Goal: Check status: Check status

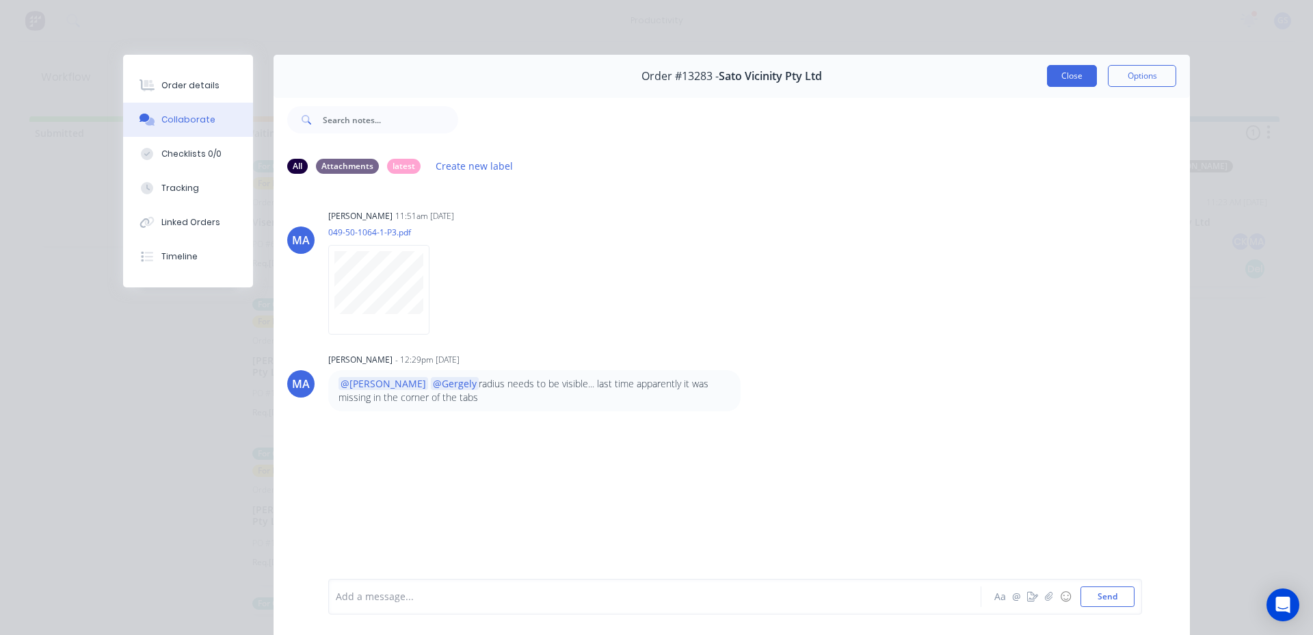
click at [1055, 73] on button "Close" at bounding box center [1072, 76] width 50 height 22
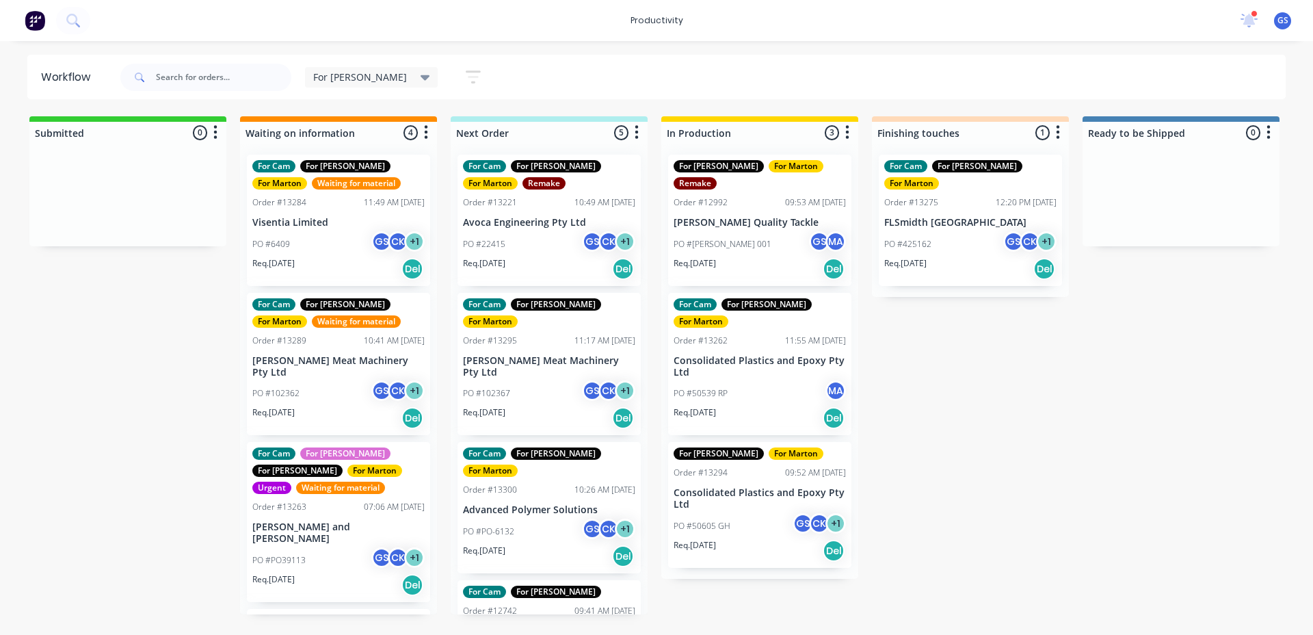
click at [520, 266] on div "Req. 20/08/25 Del" at bounding box center [549, 268] width 172 height 23
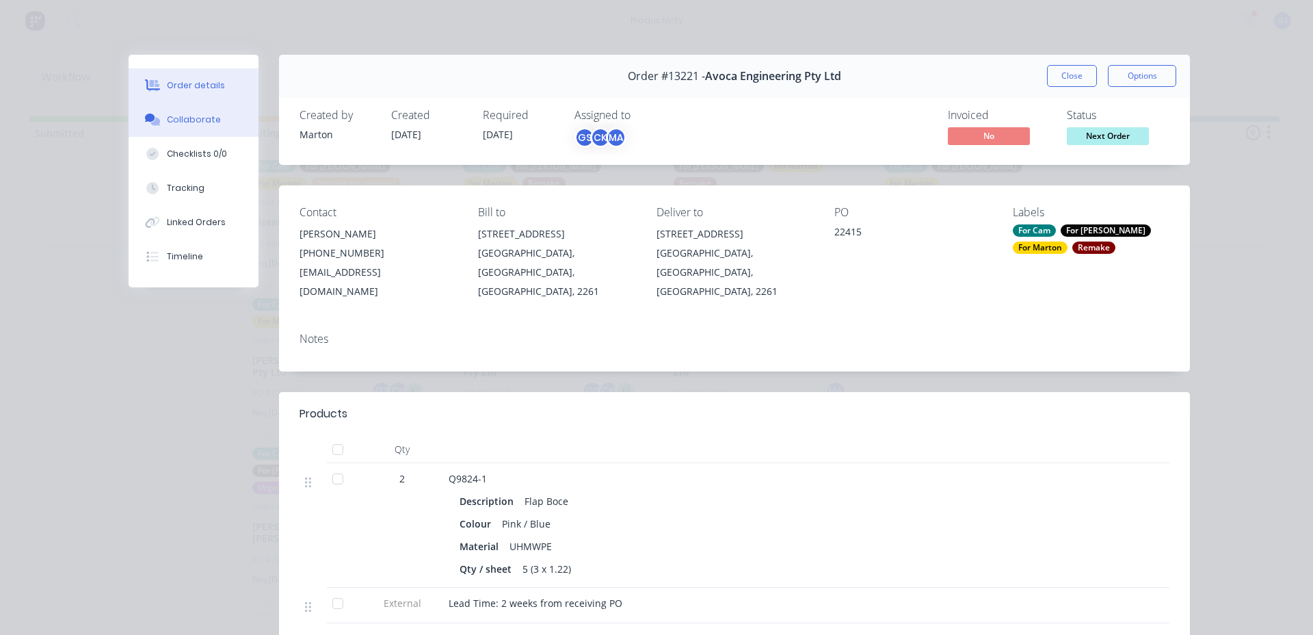
click at [222, 122] on button "Collaborate" at bounding box center [194, 120] width 130 height 34
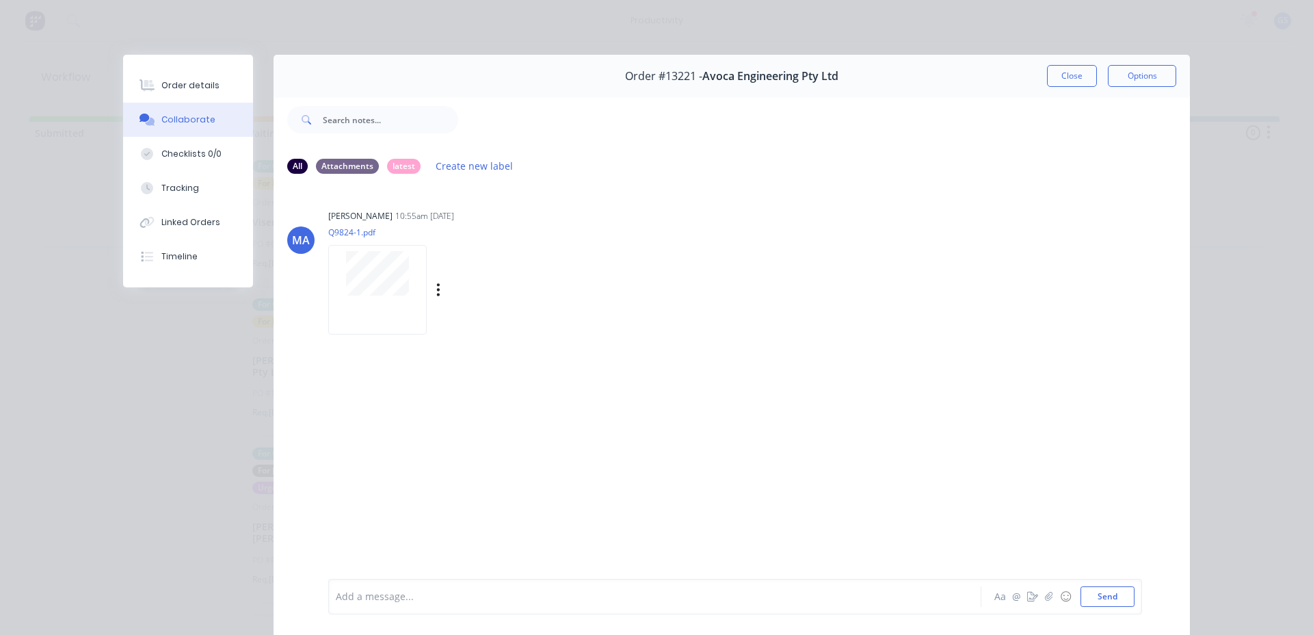
click at [382, 300] on div at bounding box center [377, 290] width 98 height 90
click at [1063, 76] on button "Close" at bounding box center [1072, 76] width 50 height 22
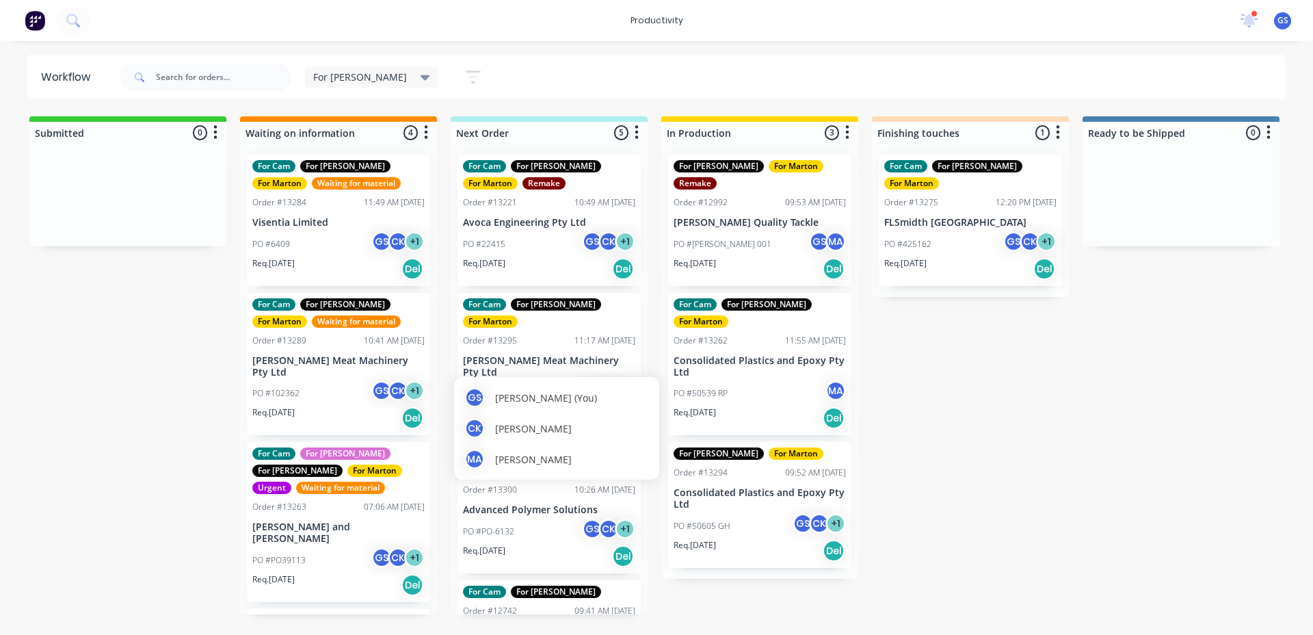
click at [508, 355] on p "[PERSON_NAME] Meat Machinery Pty Ltd" at bounding box center [549, 366] width 172 height 23
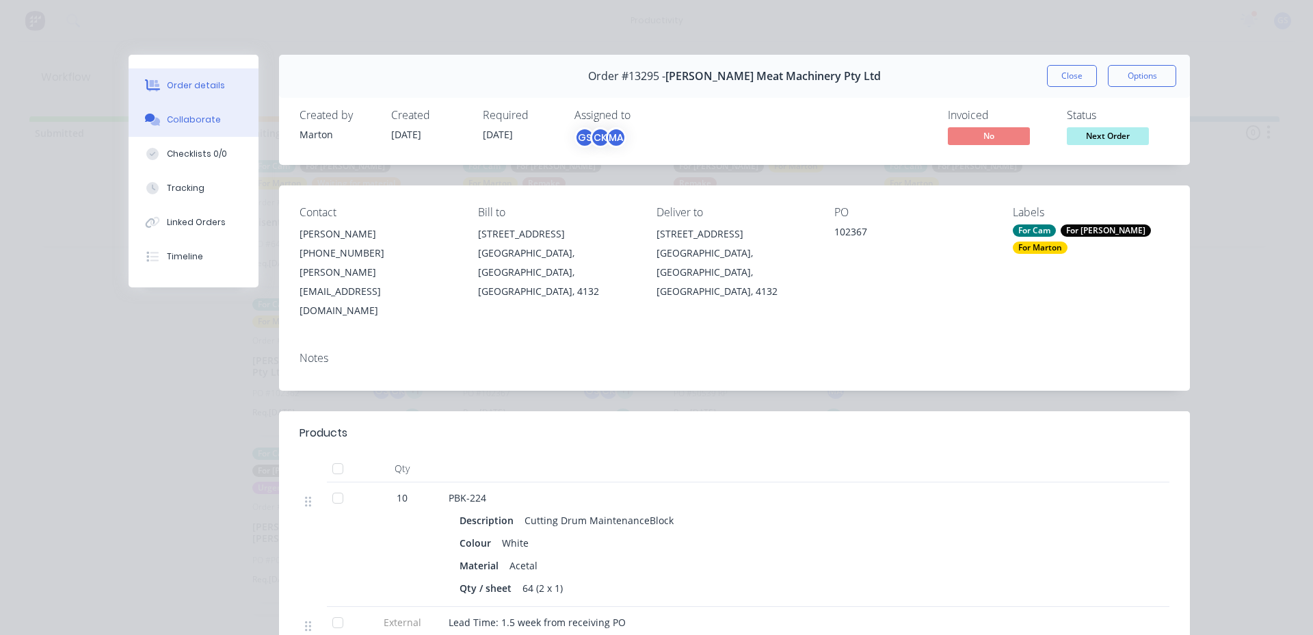
click at [191, 113] on button "Collaborate" at bounding box center [194, 120] width 130 height 34
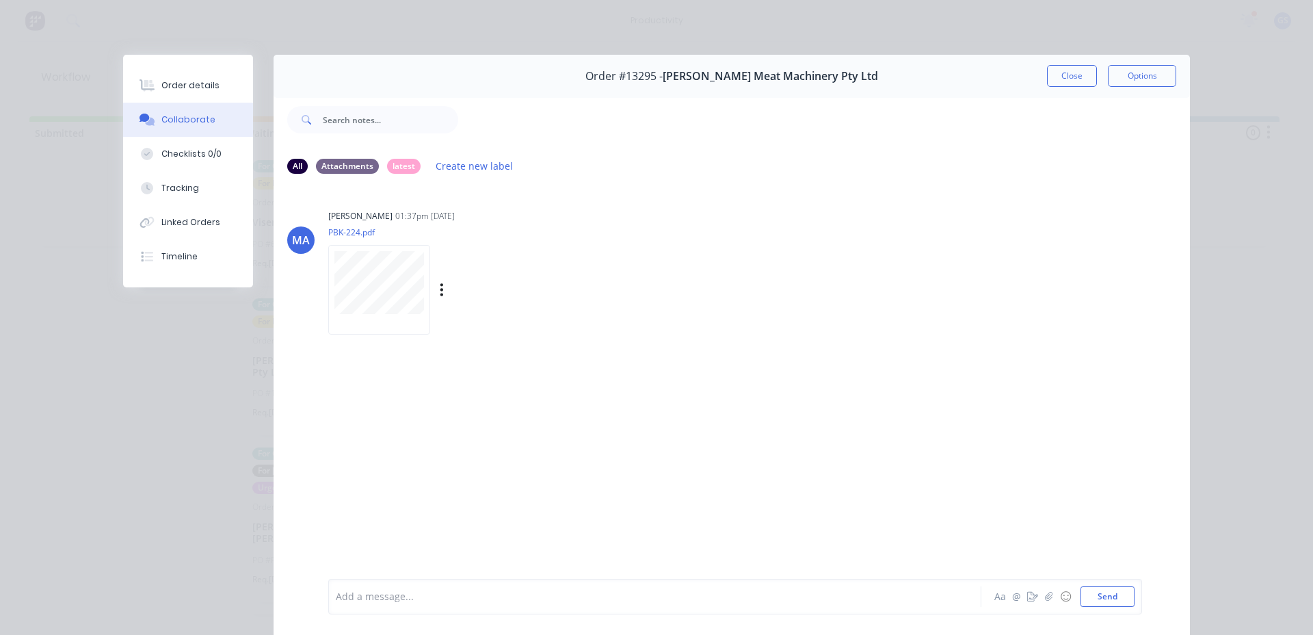
click at [412, 314] on div at bounding box center [379, 290] width 102 height 90
click at [1079, 78] on button "Close" at bounding box center [1072, 76] width 50 height 22
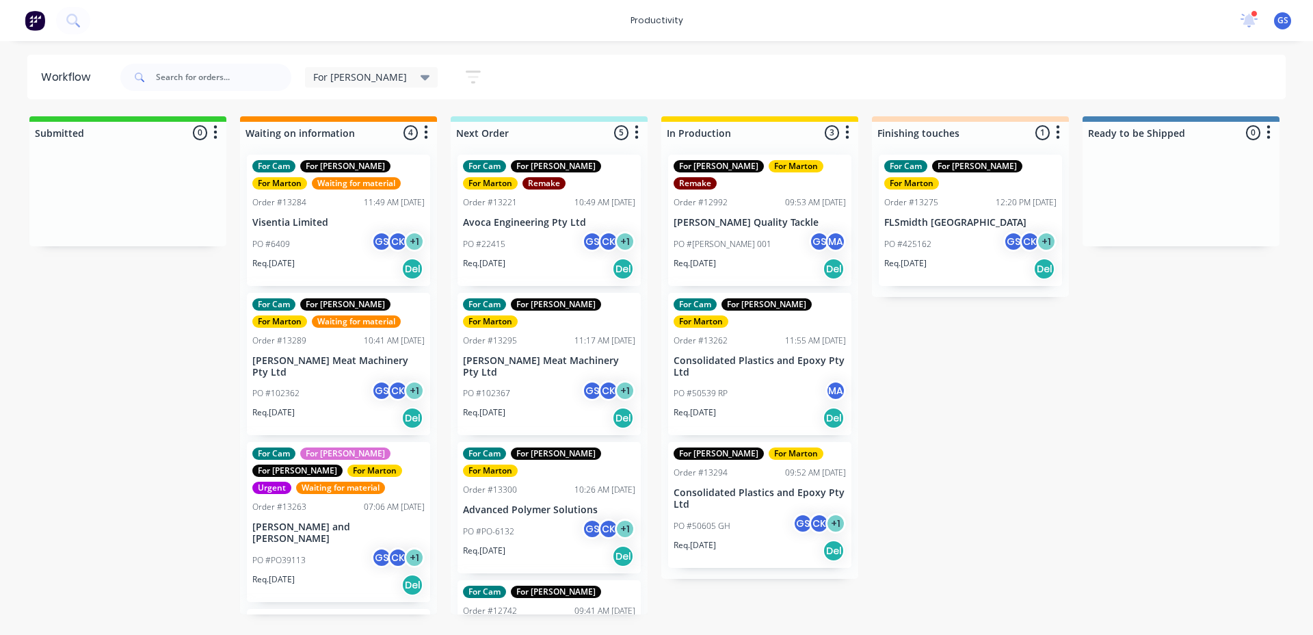
click at [510, 504] on p "Advanced Polymer Solutions" at bounding box center [549, 510] width 172 height 12
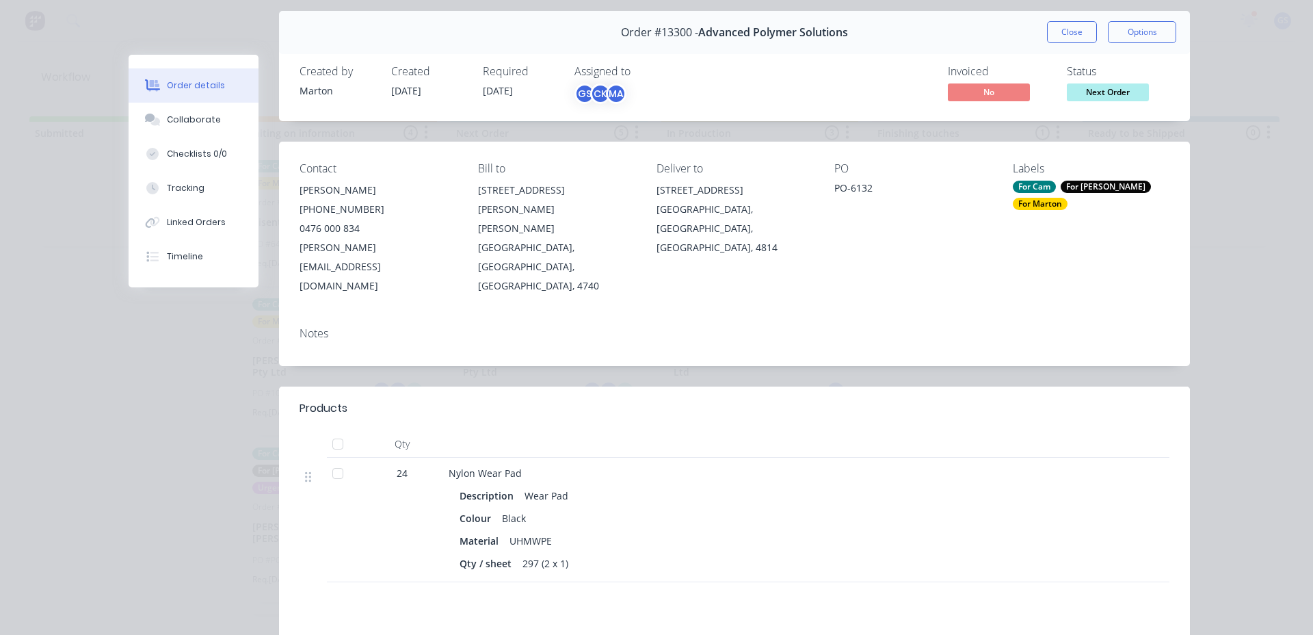
scroll to position [68, 0]
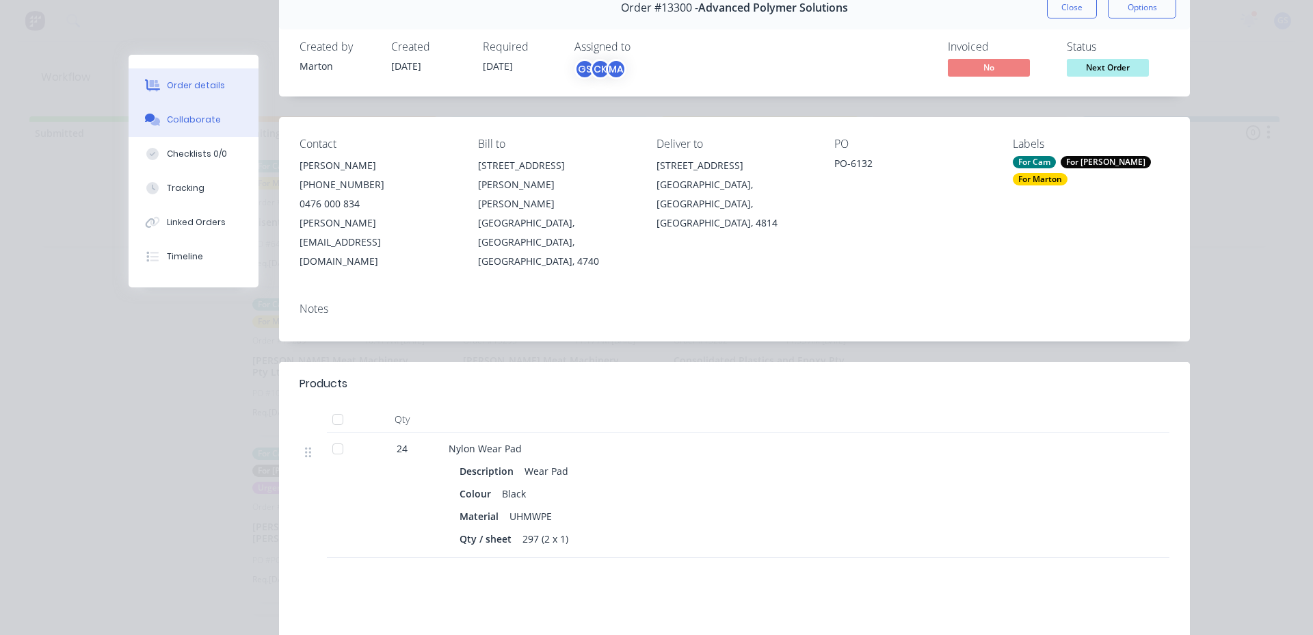
click at [213, 123] on button "Collaborate" at bounding box center [194, 120] width 130 height 34
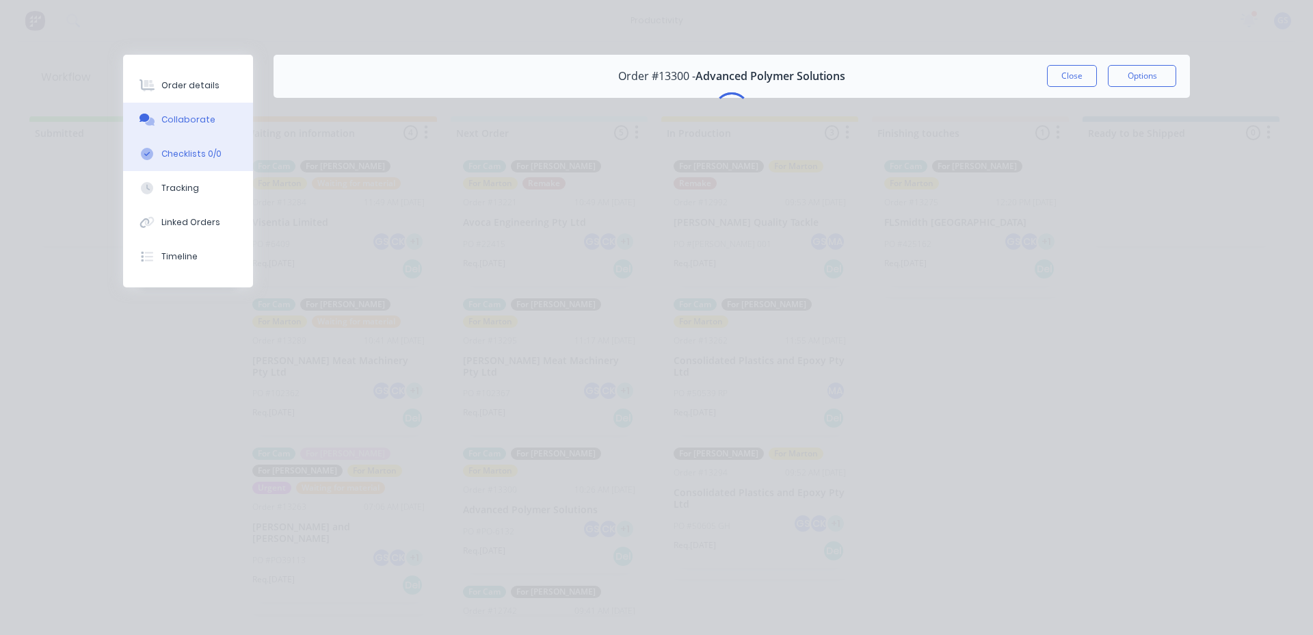
scroll to position [0, 0]
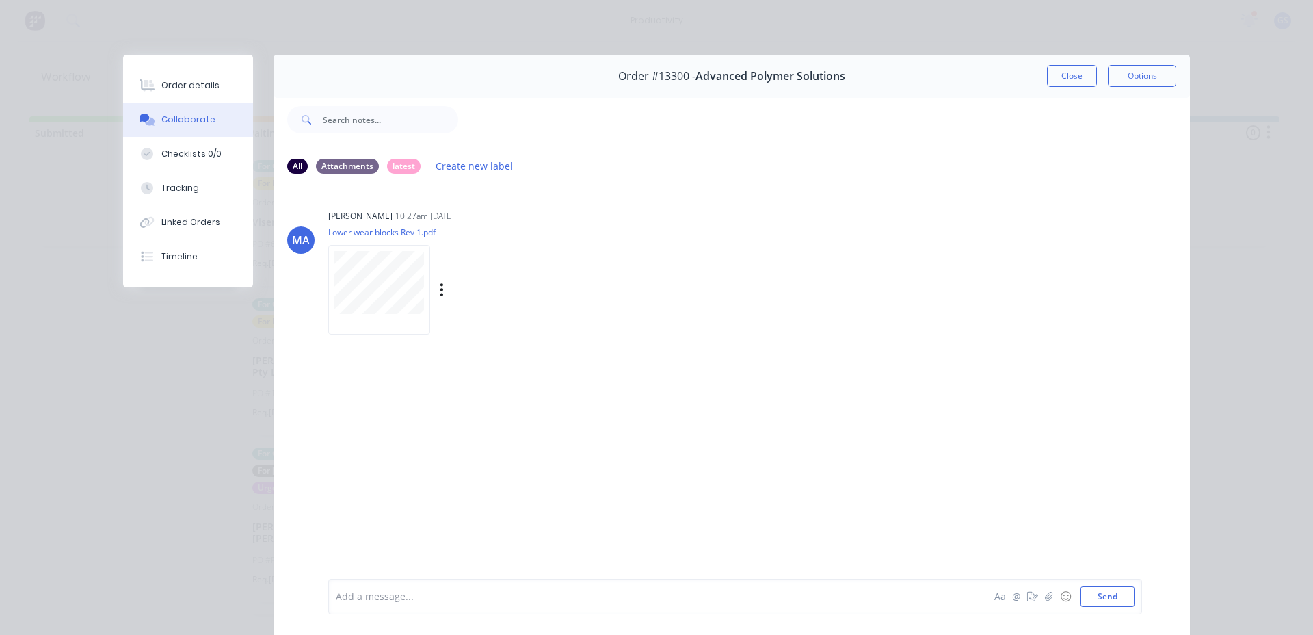
click at [328, 254] on div at bounding box center [379, 290] width 102 height 90
click at [1066, 74] on button "Close" at bounding box center [1072, 76] width 50 height 22
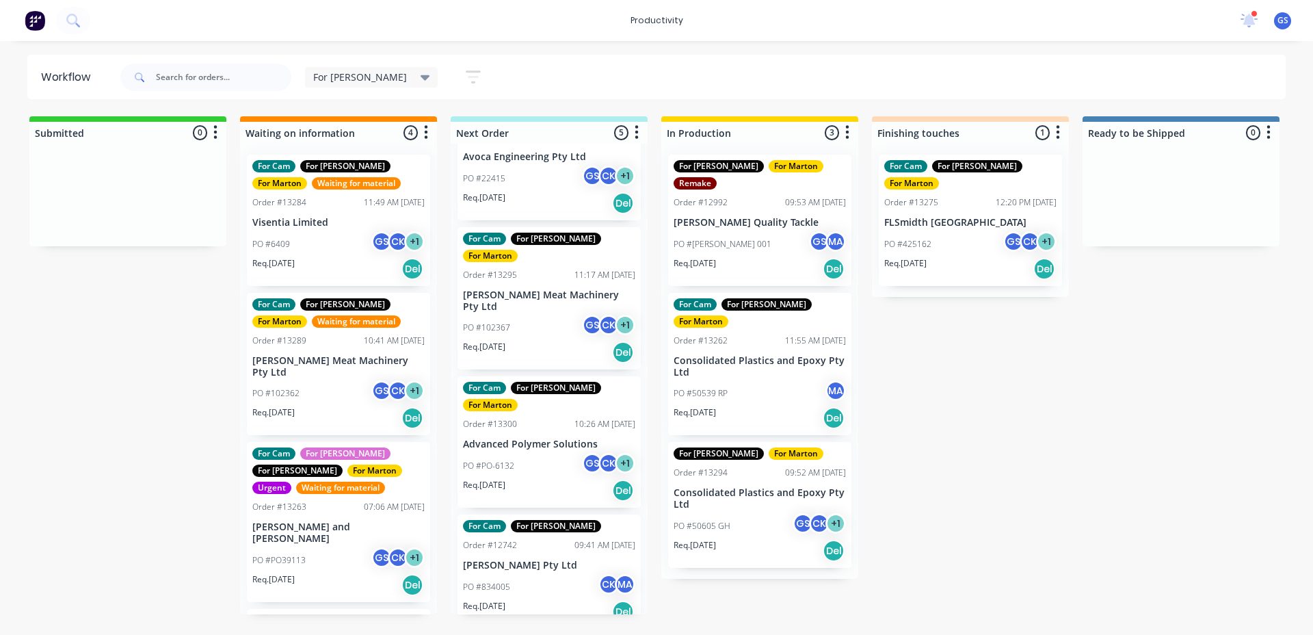
scroll to position [155, 0]
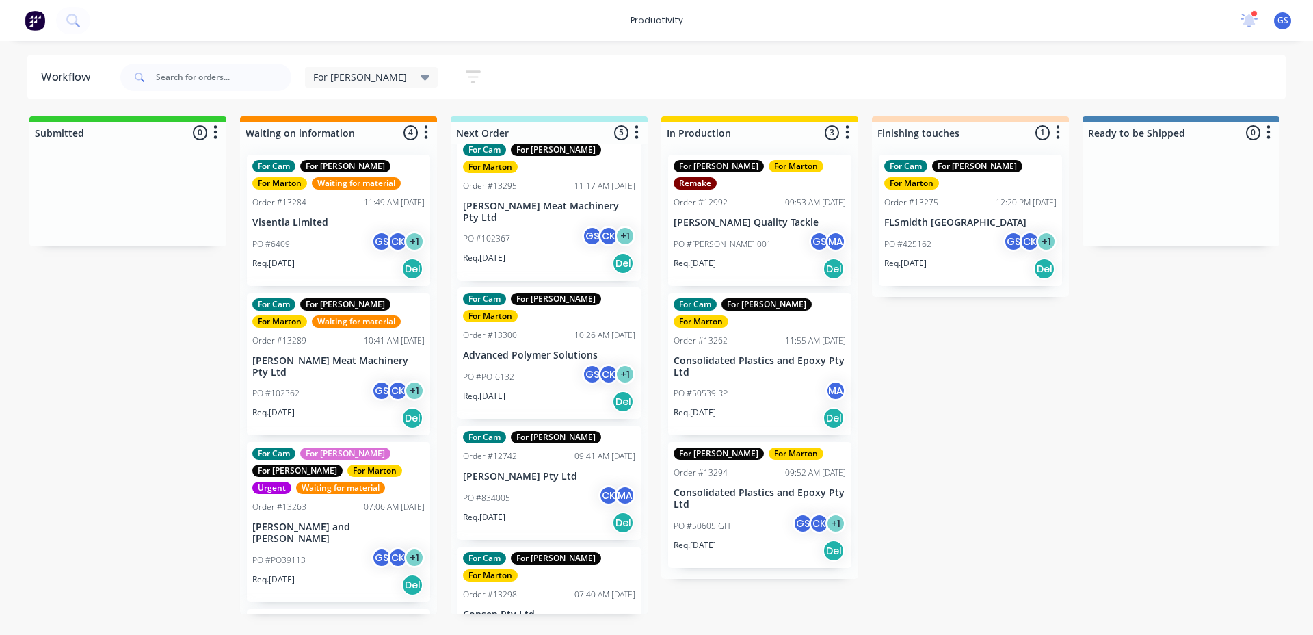
click at [546, 485] on div "PO #834005 CK MA" at bounding box center [549, 498] width 172 height 26
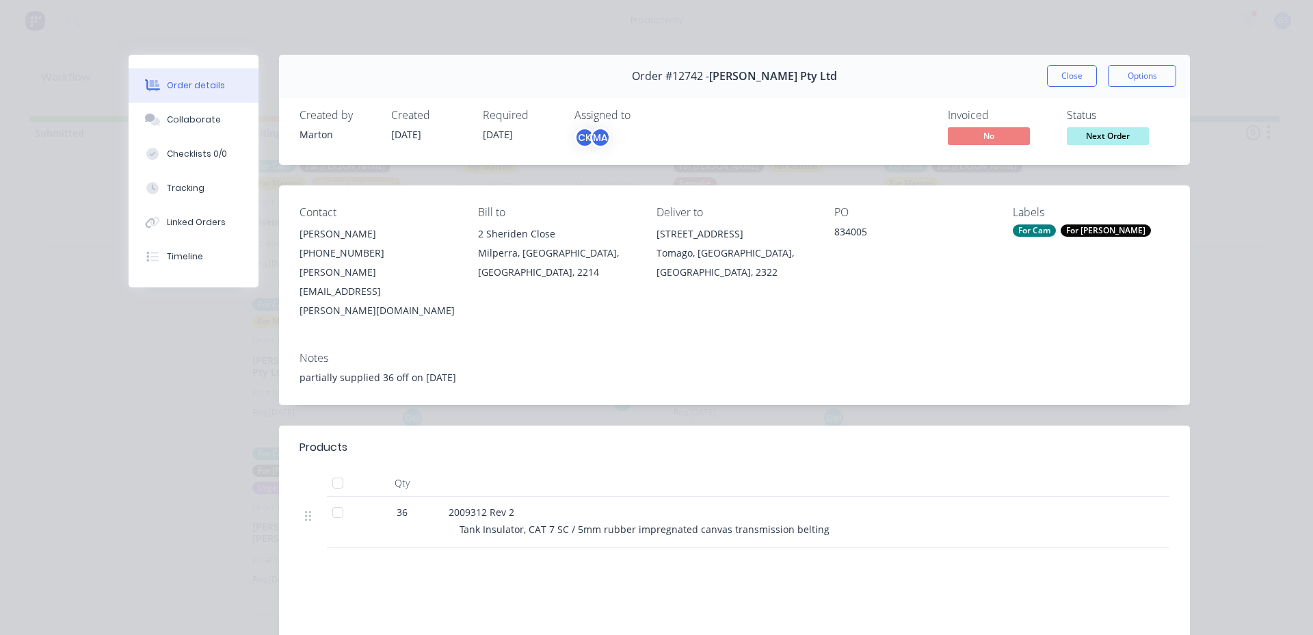
click at [1055, 60] on div "Order #12742 - G.H. Varley Pty Ltd Close Options" at bounding box center [734, 76] width 911 height 43
click at [1057, 68] on button "Close" at bounding box center [1072, 76] width 50 height 22
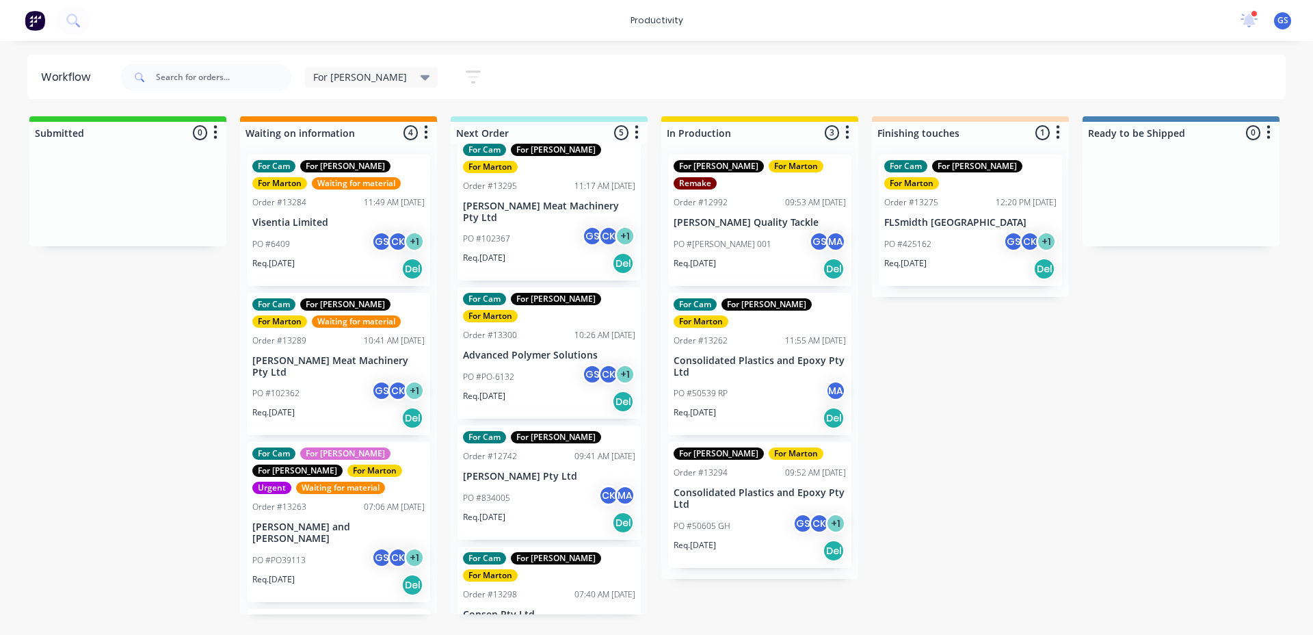
click at [546, 588] on div "Order #13298 07:40 AM 08/09/25" at bounding box center [549, 594] width 172 height 12
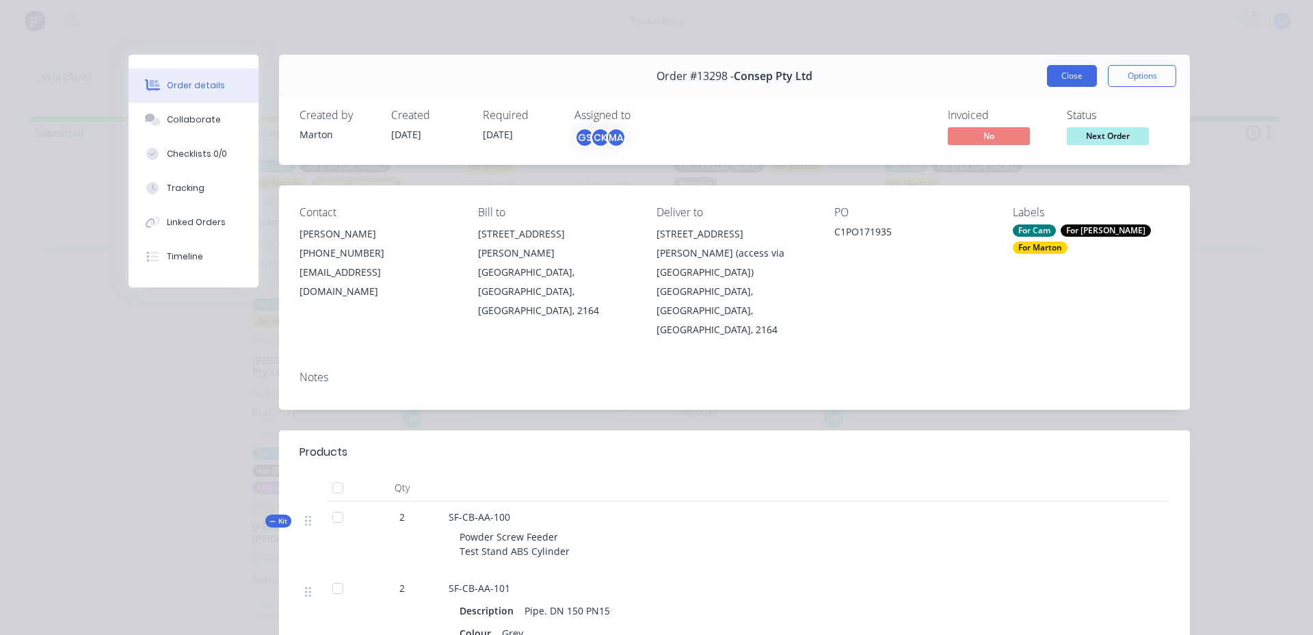
click at [1047, 78] on button "Close" at bounding box center [1072, 76] width 50 height 22
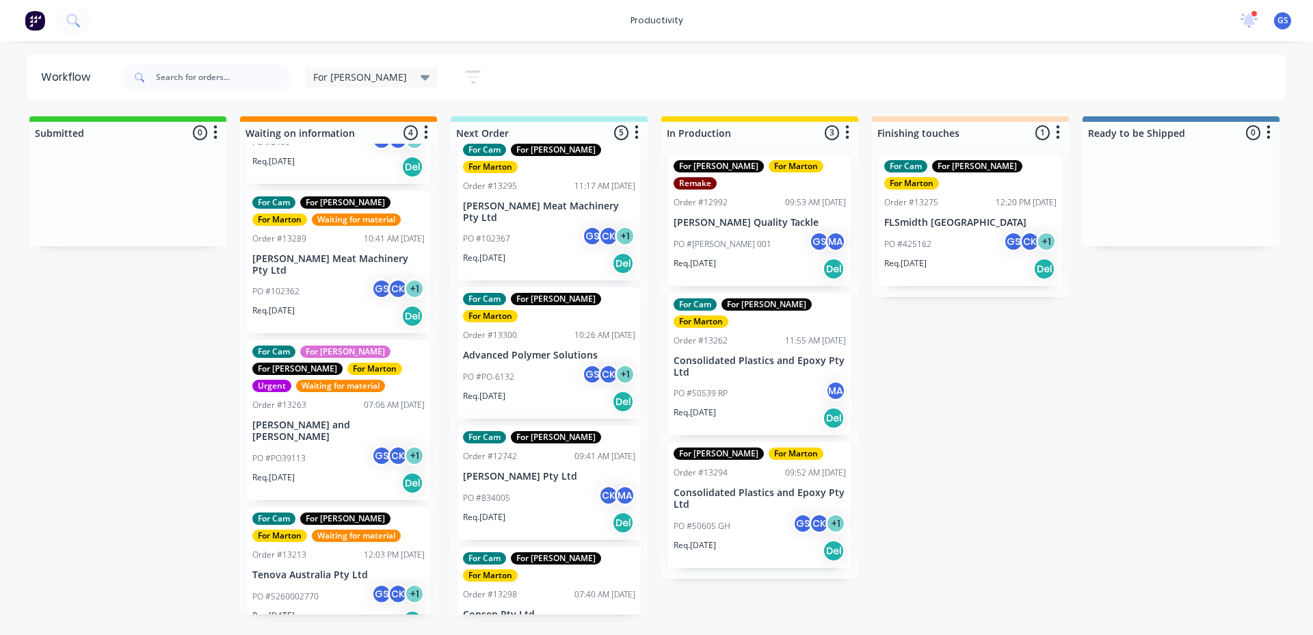
scroll to position [0, 0]
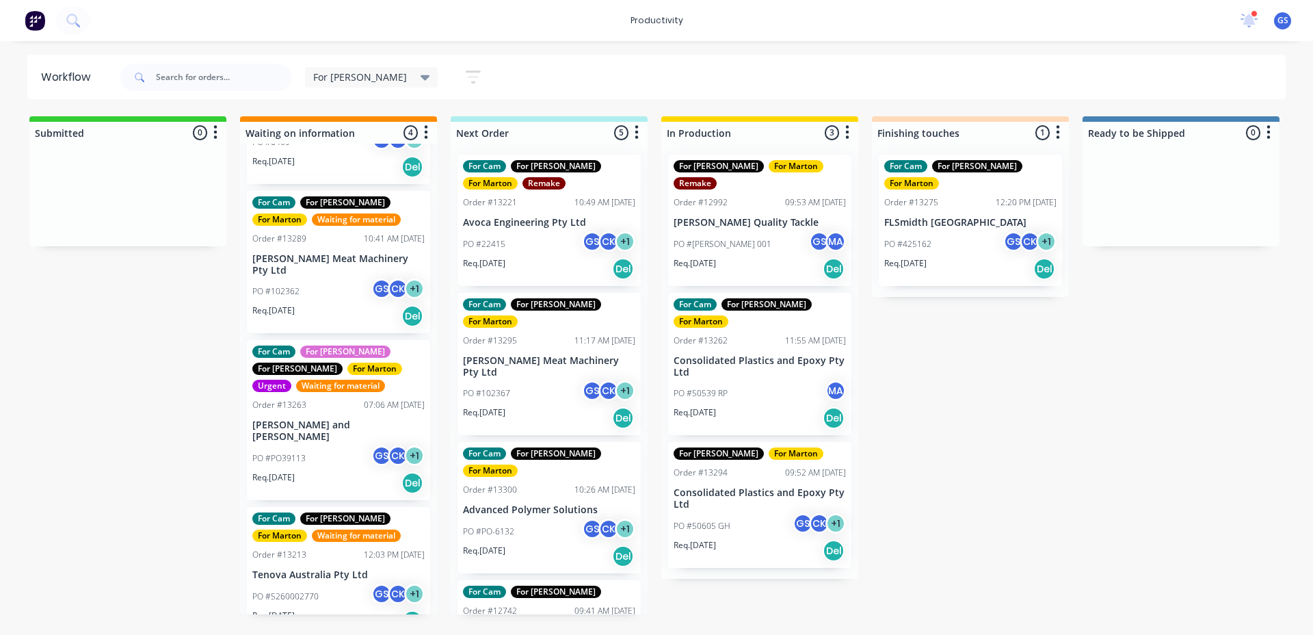
click at [765, 380] on div "PO #50539 RP MA" at bounding box center [760, 393] width 172 height 26
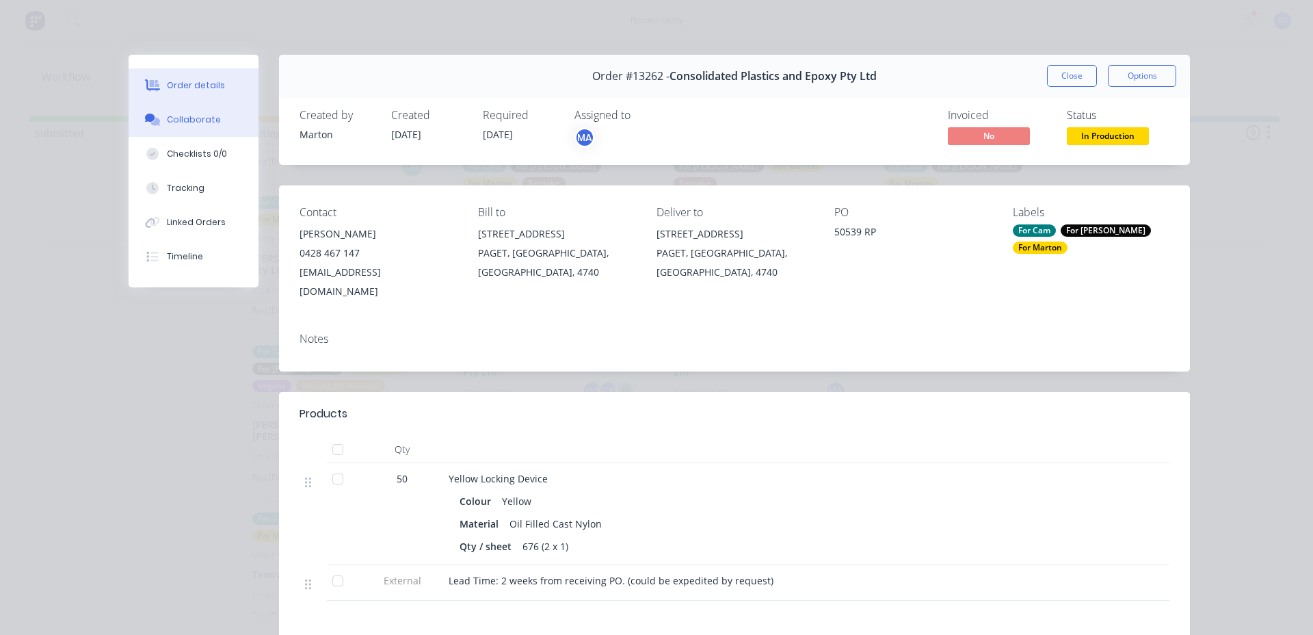
click at [239, 126] on button "Collaborate" at bounding box center [194, 120] width 130 height 34
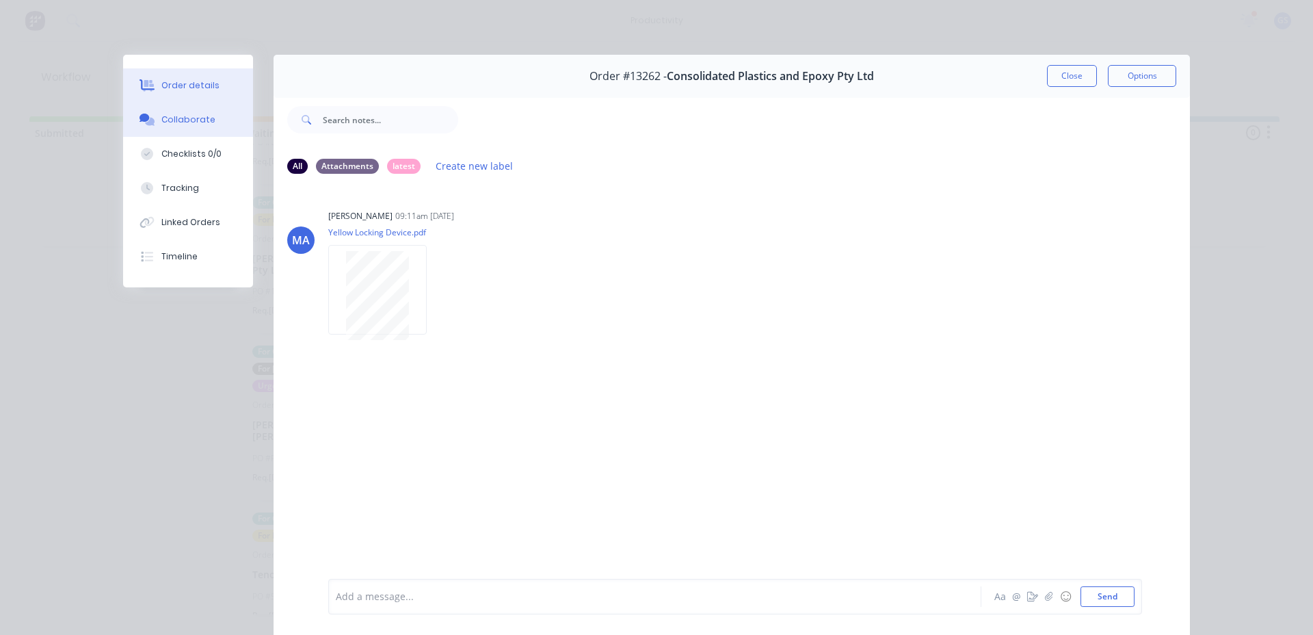
click at [218, 96] on button "Order details" at bounding box center [188, 85] width 130 height 34
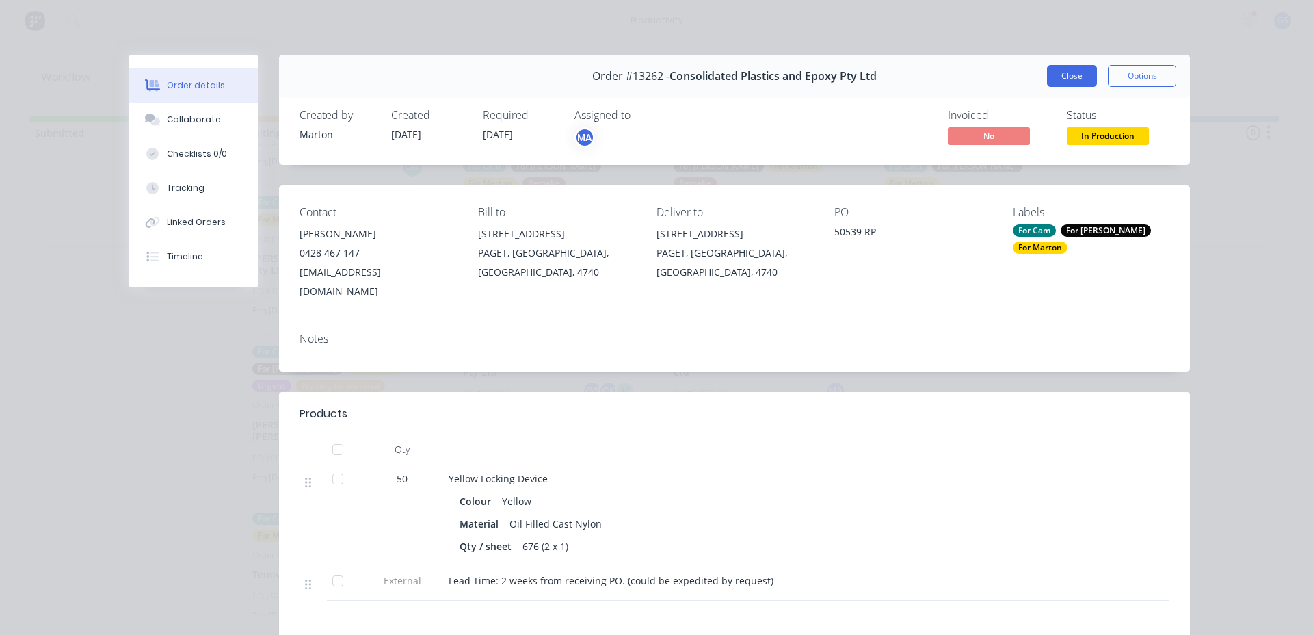
click at [1065, 81] on button "Close" at bounding box center [1072, 76] width 50 height 22
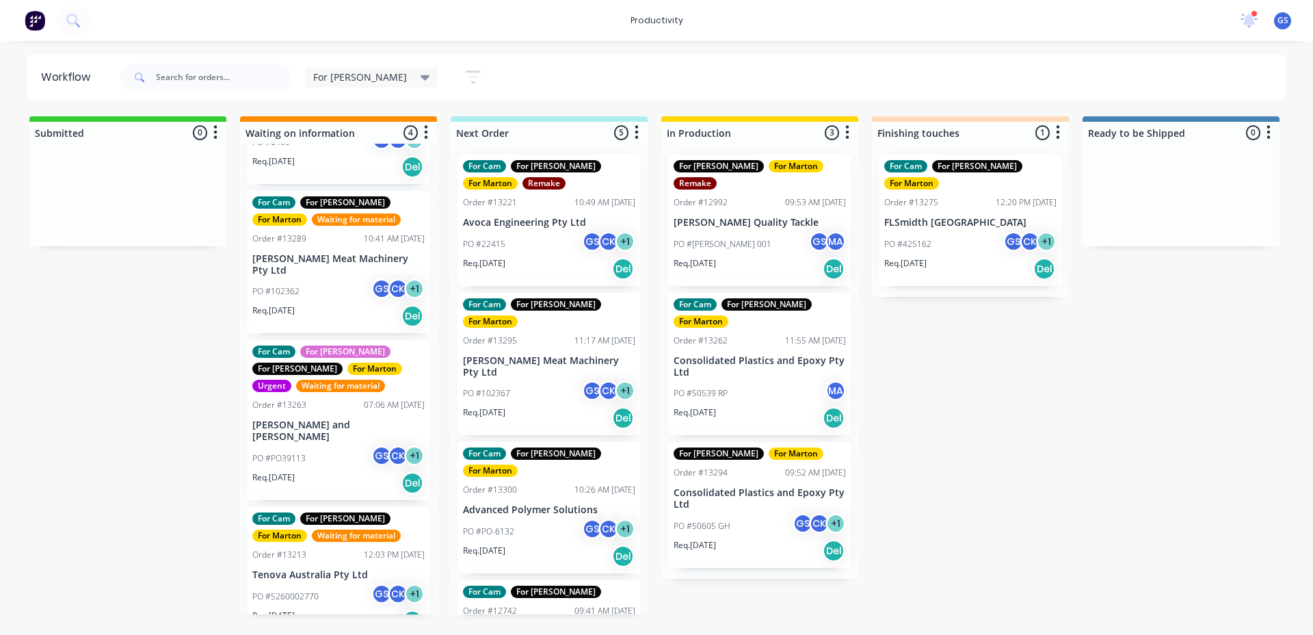
click at [804, 513] on div "GS" at bounding box center [803, 523] width 21 height 21
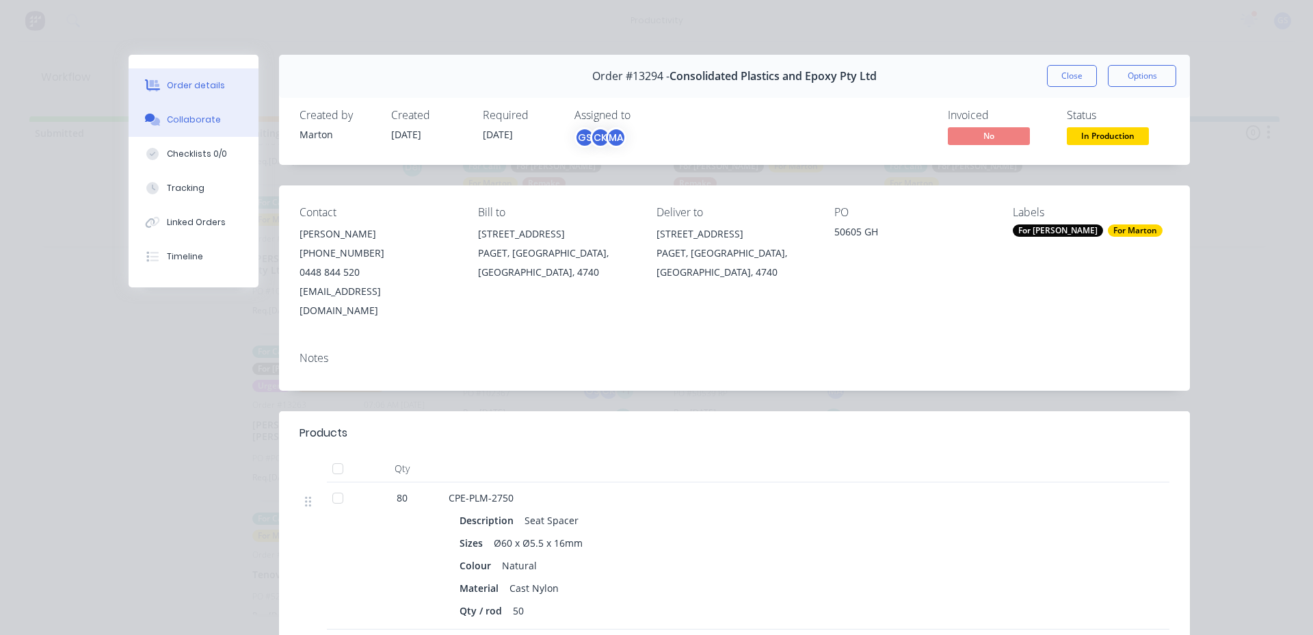
click at [185, 122] on div "Collaborate" at bounding box center [194, 120] width 54 height 12
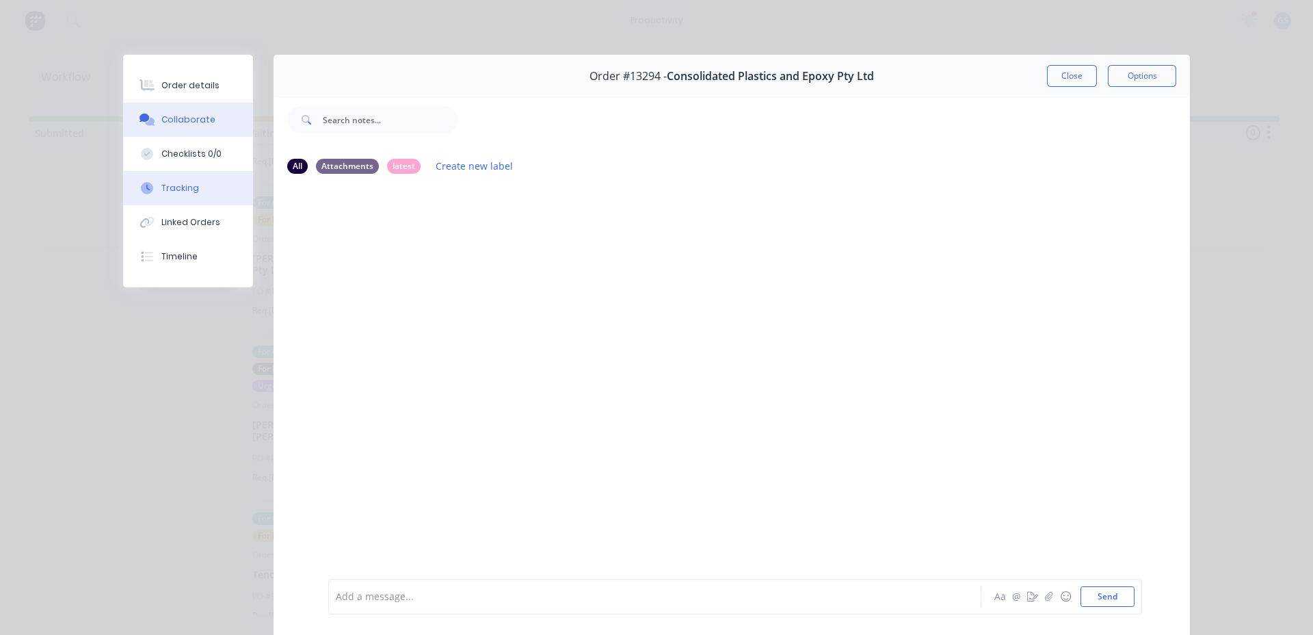
click at [221, 173] on button "Tracking" at bounding box center [188, 188] width 130 height 34
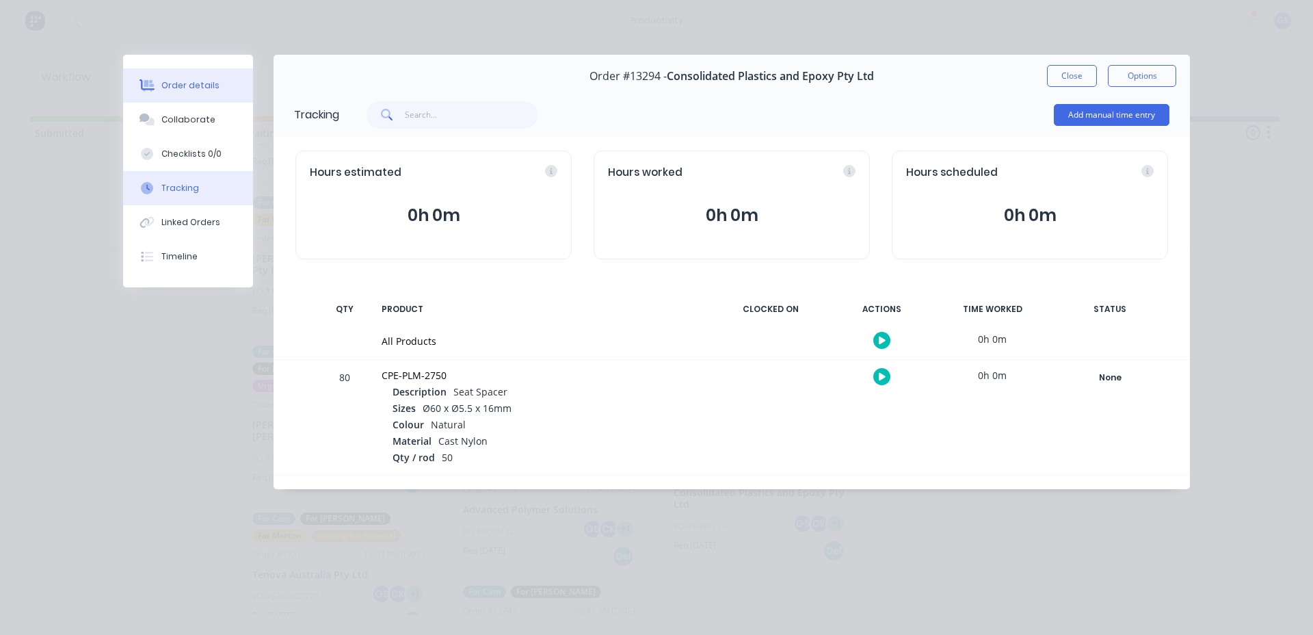
click at [231, 86] on button "Order details" at bounding box center [188, 85] width 130 height 34
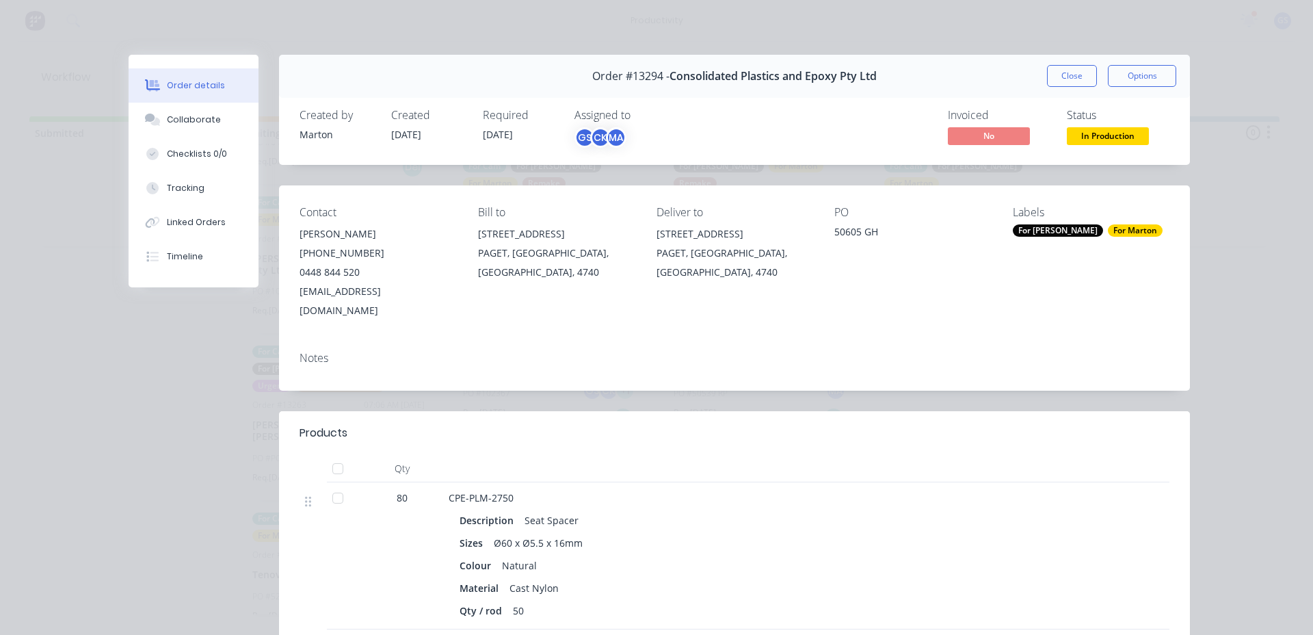
click at [1047, 72] on button "Close" at bounding box center [1072, 76] width 50 height 22
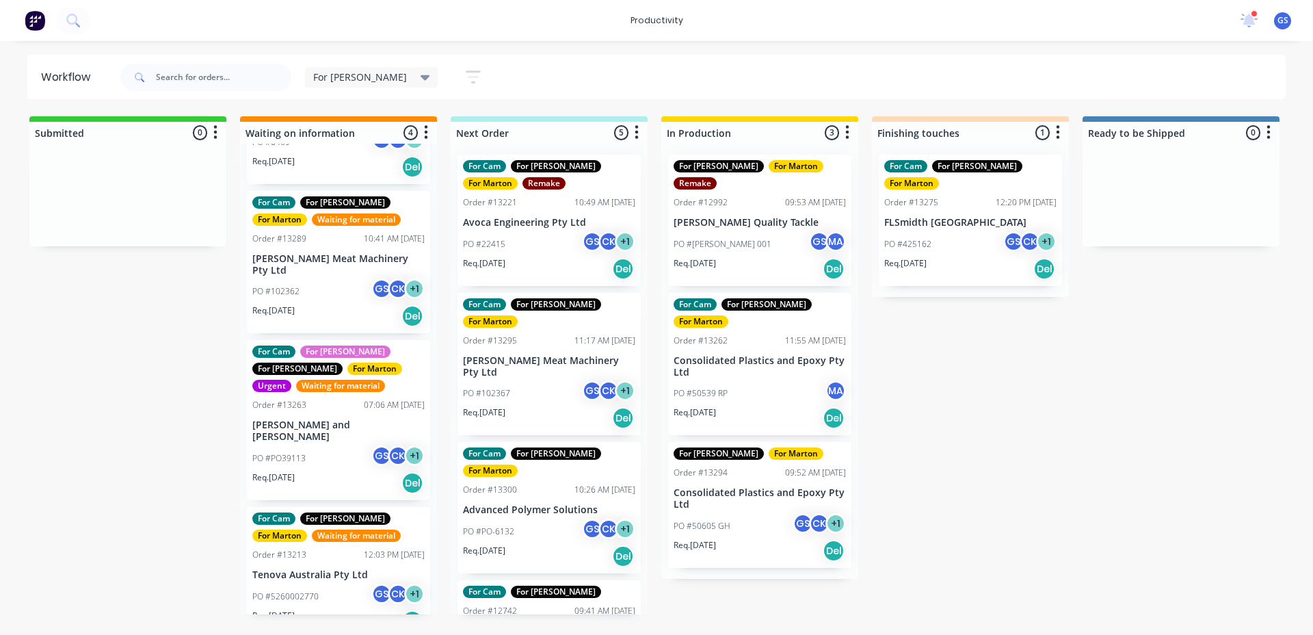
click at [490, 504] on p "Advanced Polymer Solutions" at bounding box center [549, 510] width 172 height 12
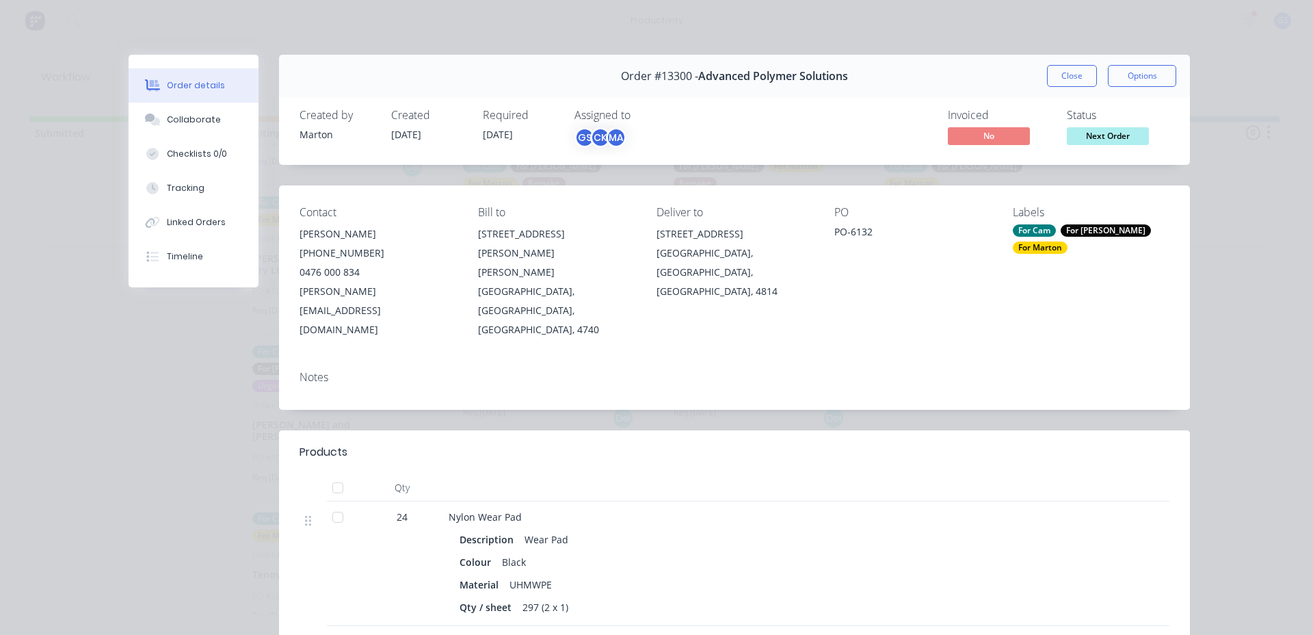
click at [1047, 71] on button "Close" at bounding box center [1072, 76] width 50 height 22
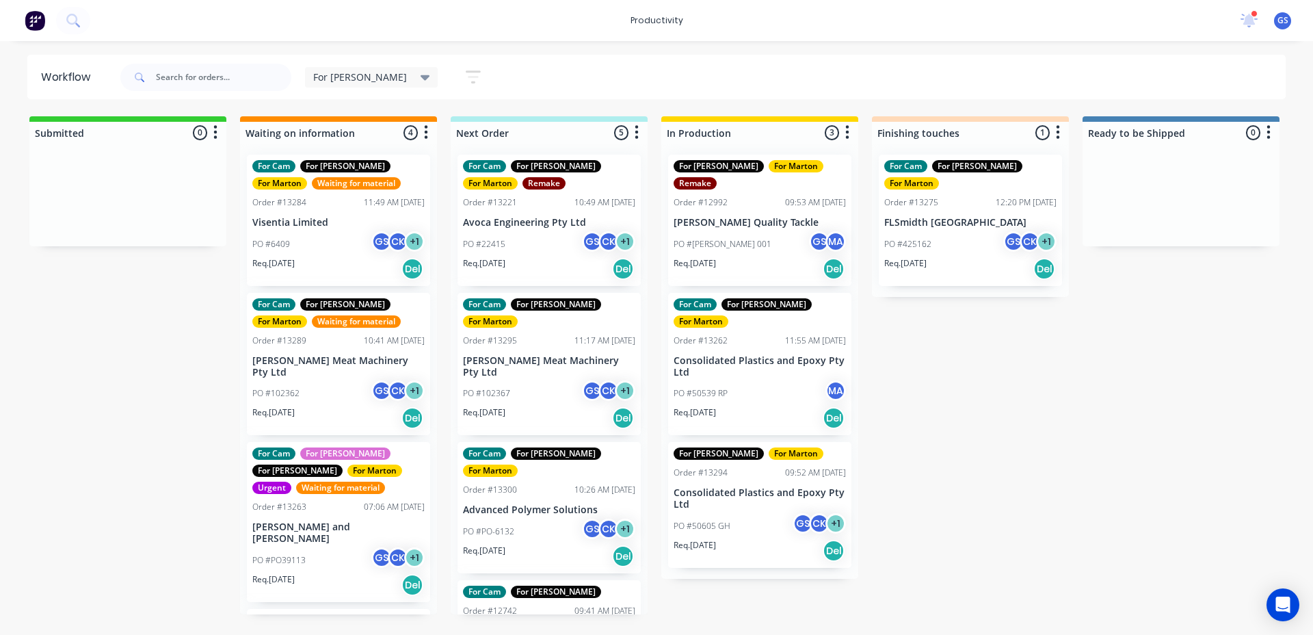
click at [738, 487] on p "Consolidated Plastics and Epoxy Pty Ltd" at bounding box center [760, 498] width 172 height 23
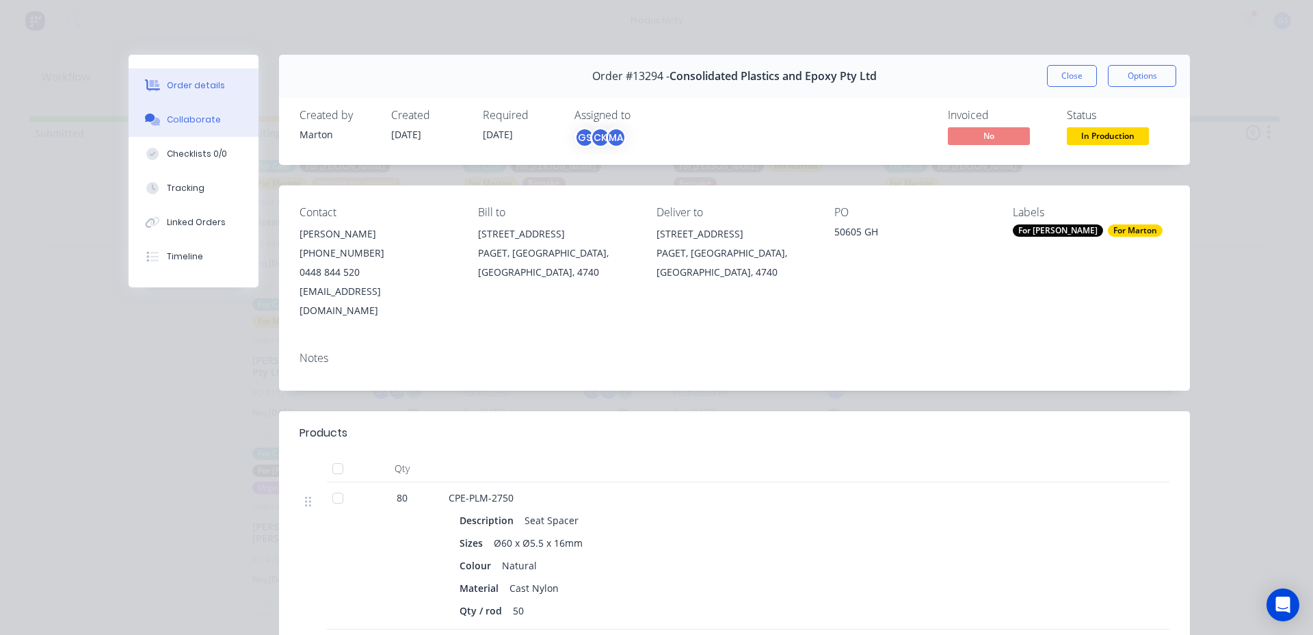
click at [213, 129] on button "Collaborate" at bounding box center [194, 120] width 130 height 34
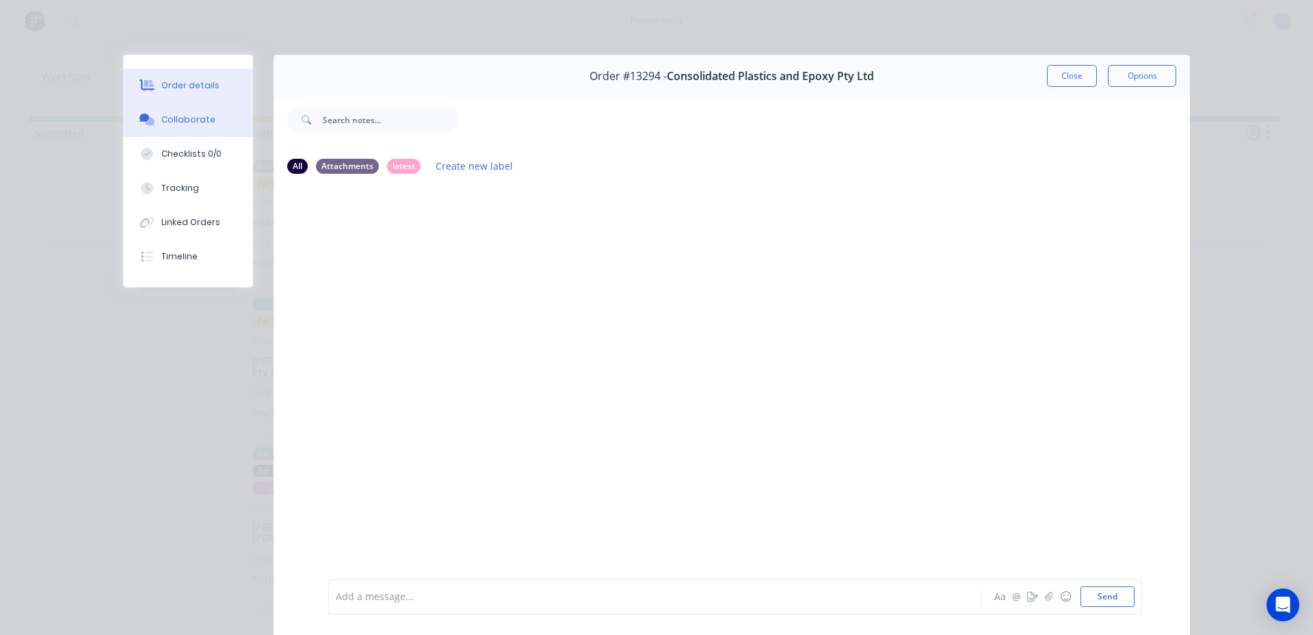
click at [228, 83] on button "Order details" at bounding box center [188, 85] width 130 height 34
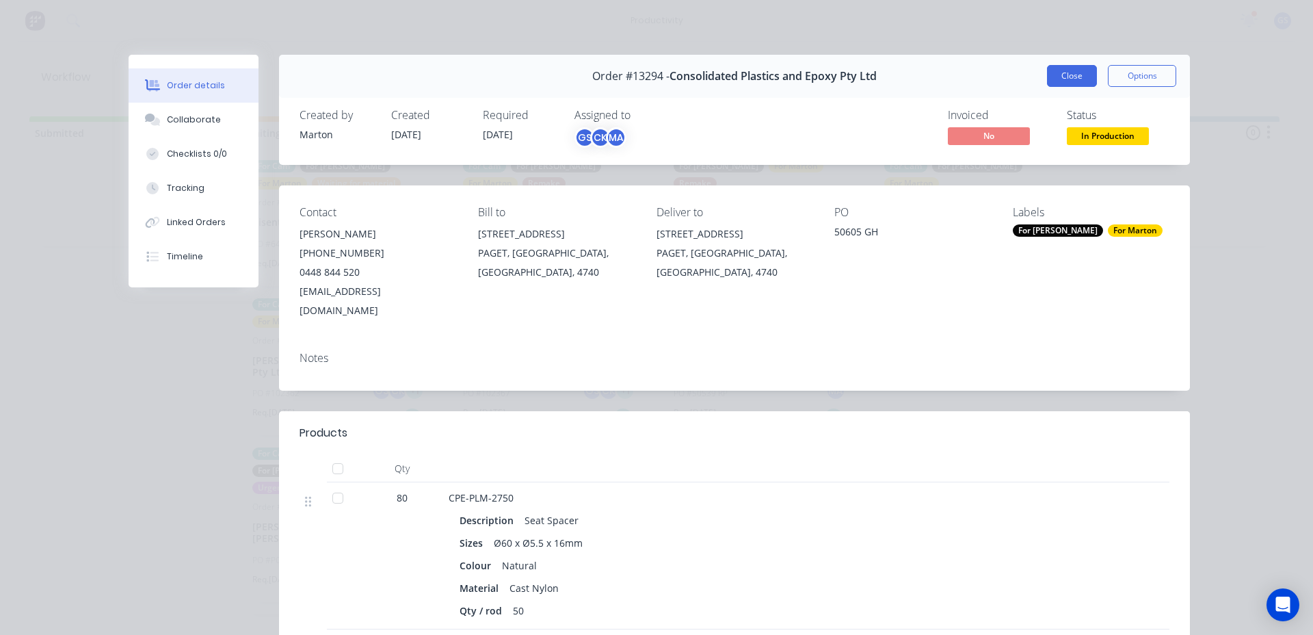
click at [1048, 77] on button "Close" at bounding box center [1072, 76] width 50 height 22
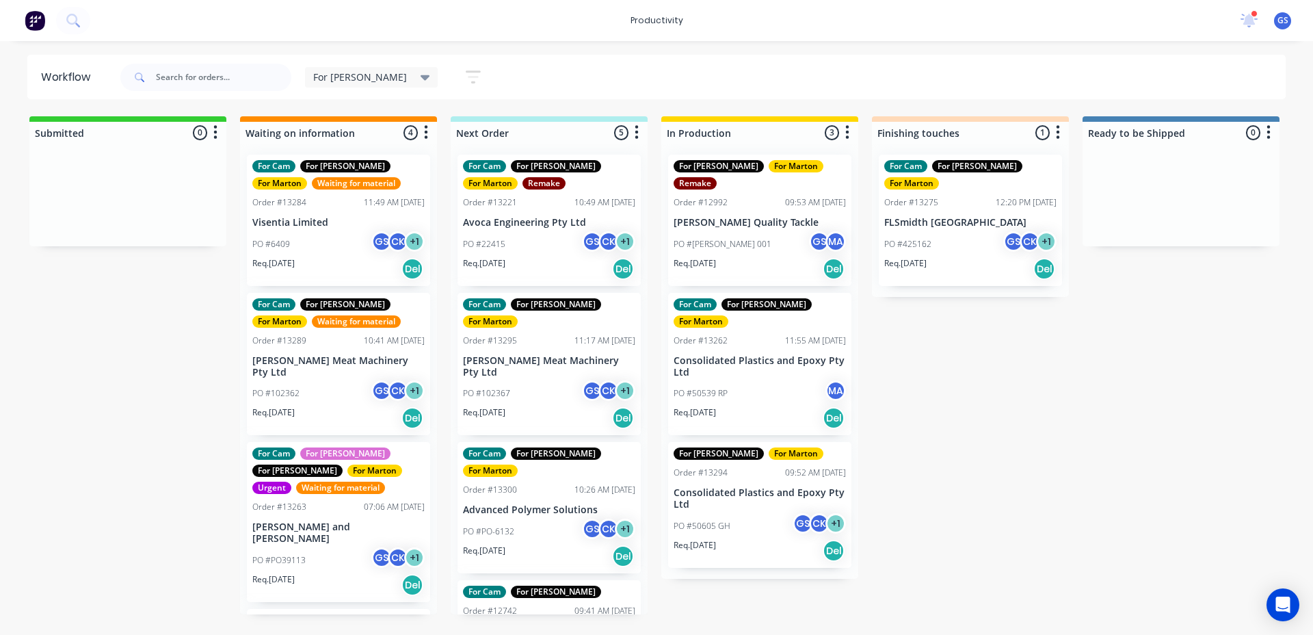
click at [752, 257] on div "Req. 30/05/25 Del" at bounding box center [760, 268] width 172 height 23
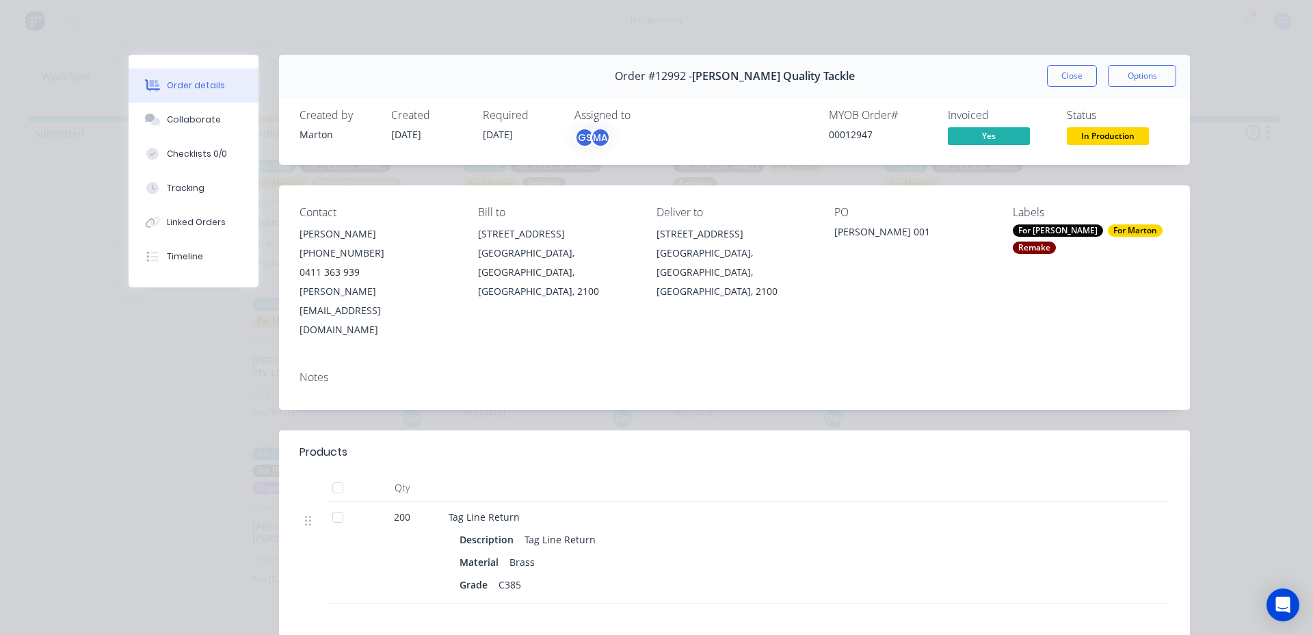
click at [1048, 79] on button "Close" at bounding box center [1072, 76] width 50 height 22
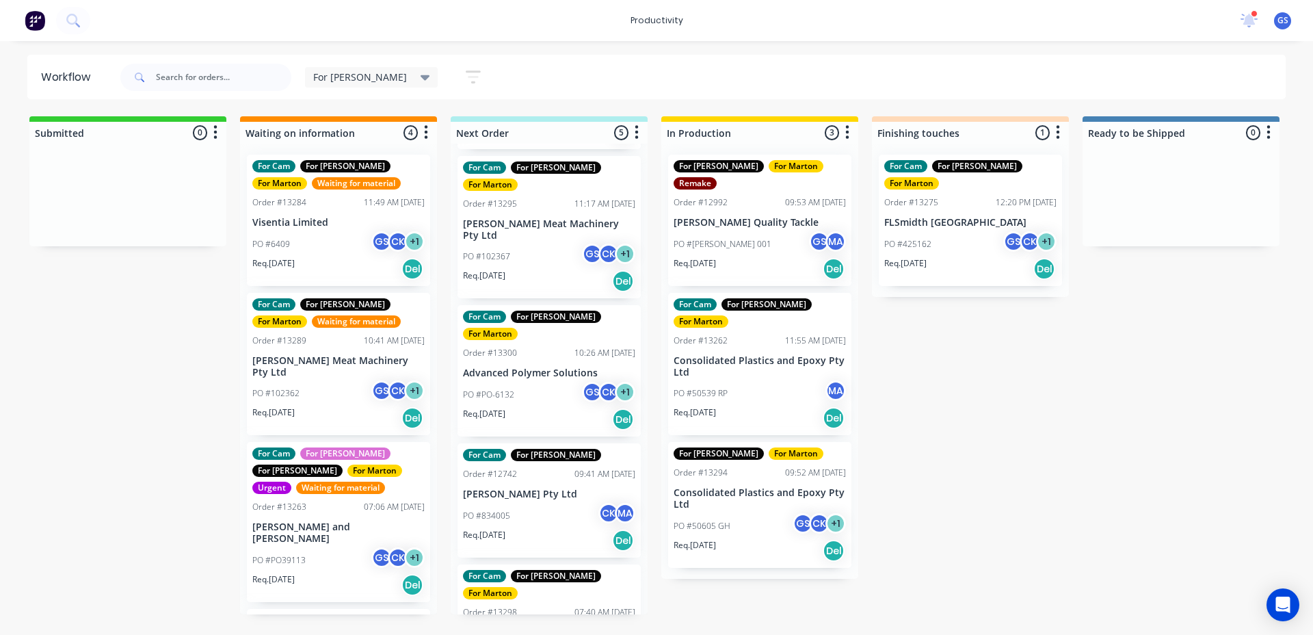
drag, startPoint x: 542, startPoint y: 521, endPoint x: 666, endPoint y: 430, distance: 154.0
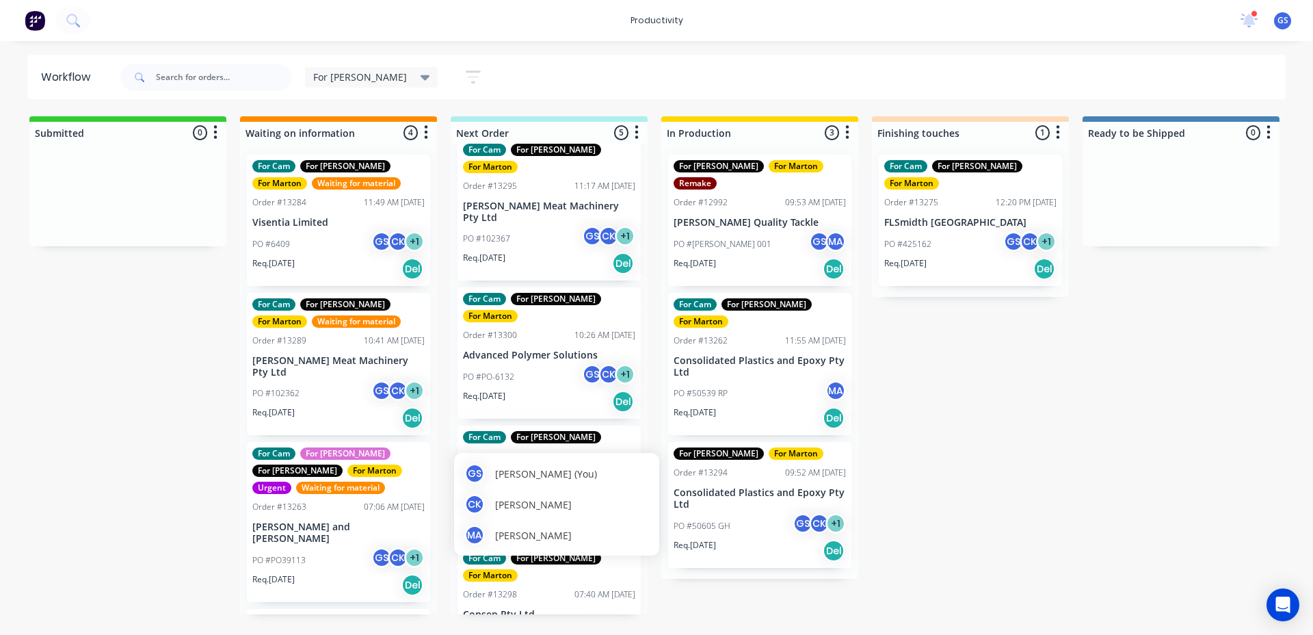
click at [579, 548] on div "GS Gergely Szabo (You) CK Cameron Kotthoff MA Marton Agocs" at bounding box center [556, 504] width 205 height 103
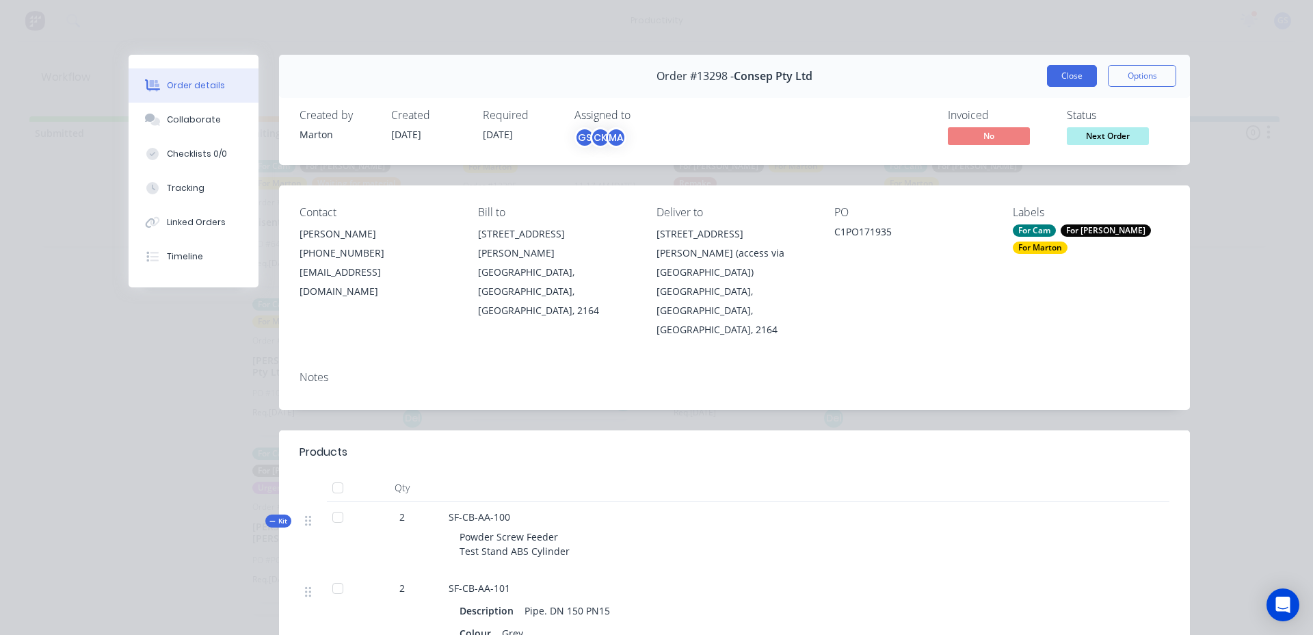
click at [1060, 72] on button "Close" at bounding box center [1072, 76] width 50 height 22
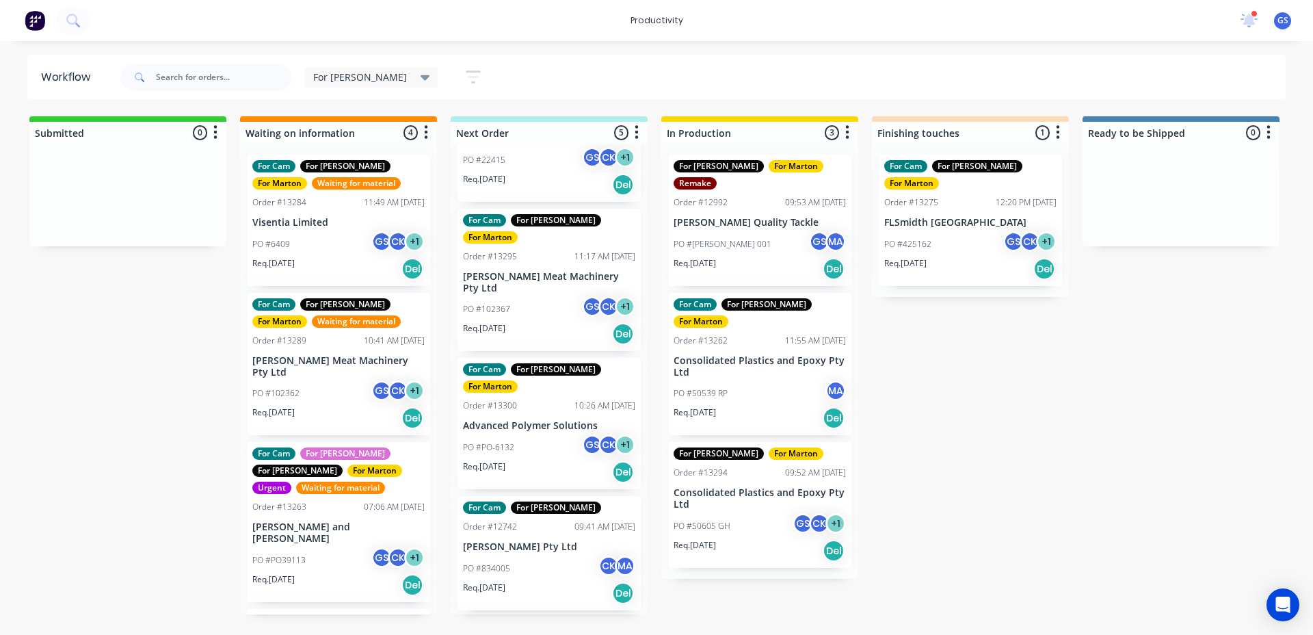
scroll to position [0, 0]
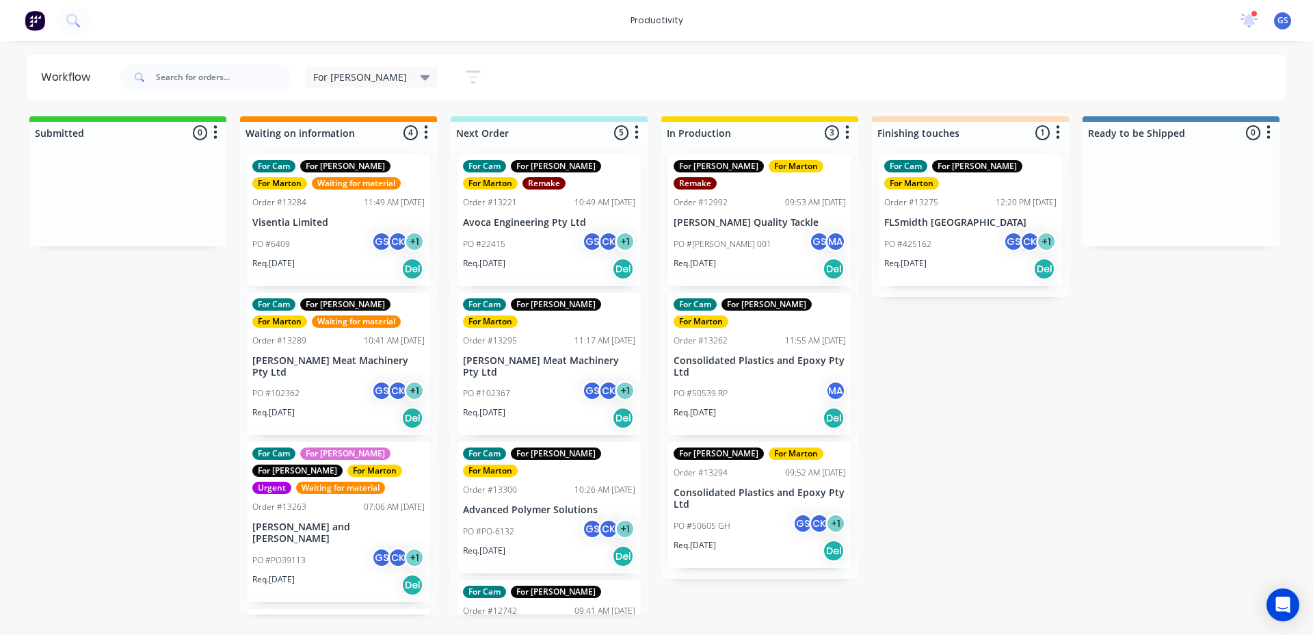
click at [576, 217] on p "Avoca Engineering Pty Ltd" at bounding box center [549, 223] width 172 height 12
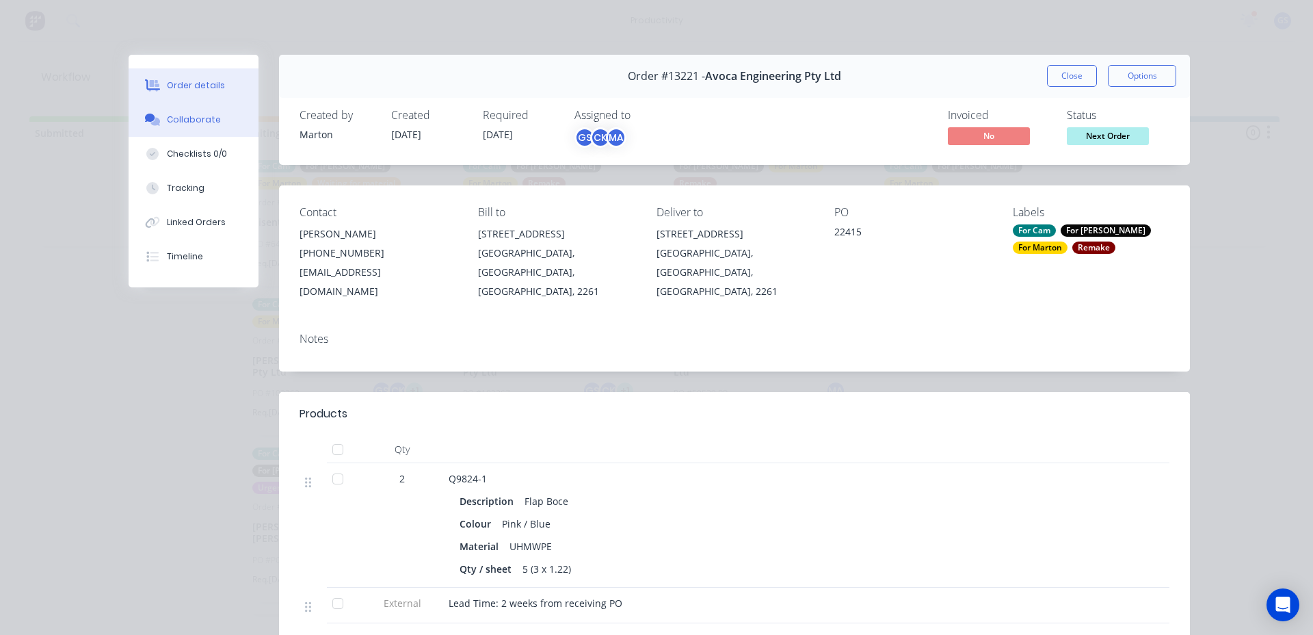
drag, startPoint x: 170, startPoint y: 118, endPoint x: 181, endPoint y: 120, distance: 11.8
click at [171, 119] on div "Collaborate" at bounding box center [194, 120] width 54 height 12
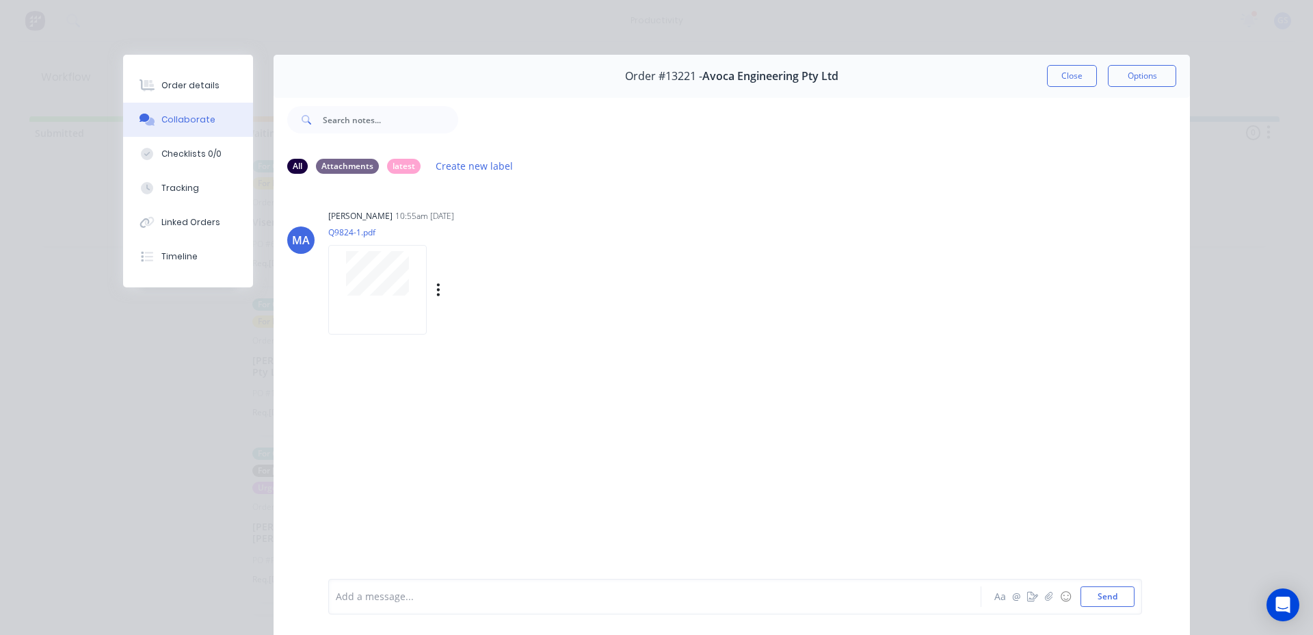
click at [401, 300] on div at bounding box center [377, 290] width 98 height 90
click at [1072, 73] on button "Close" at bounding box center [1072, 76] width 50 height 22
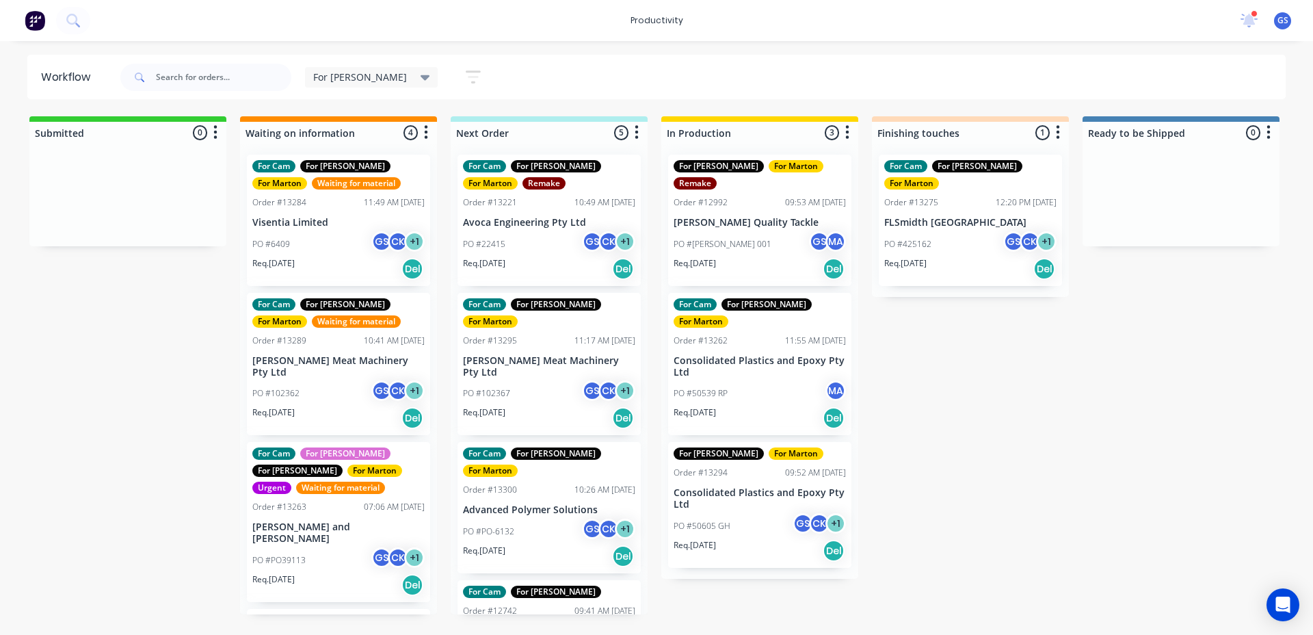
click at [564, 232] on div "PO #22415 GS CK + 1" at bounding box center [549, 244] width 172 height 26
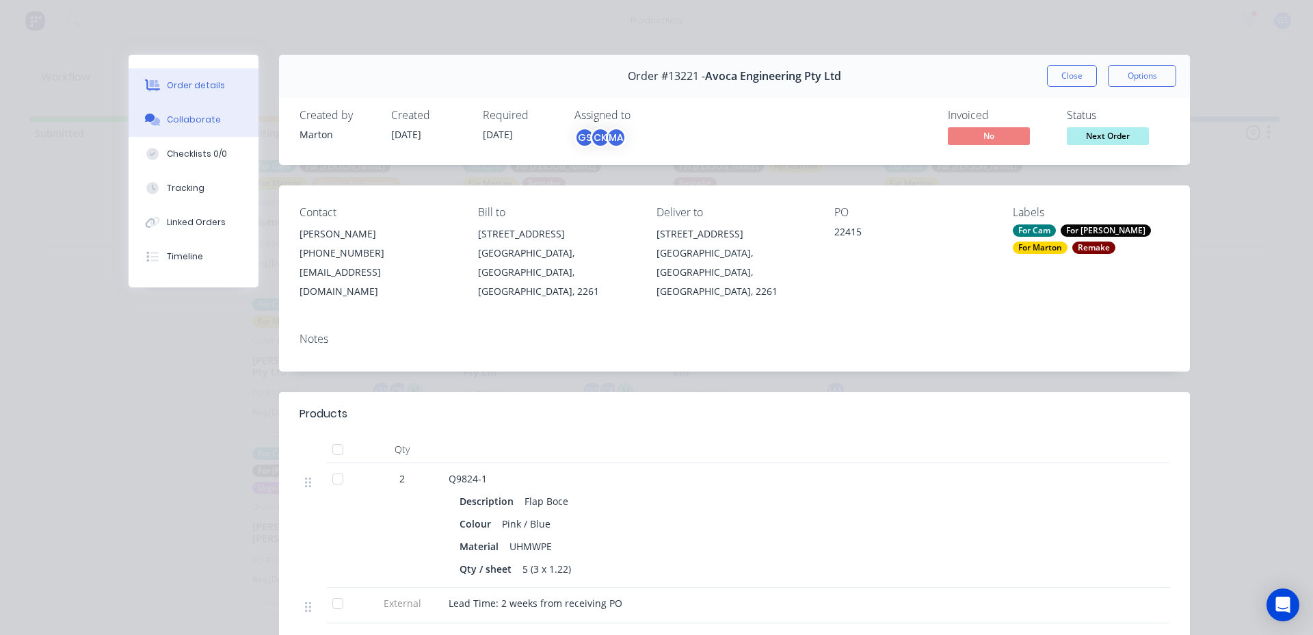
click at [175, 109] on button "Collaborate" at bounding box center [194, 120] width 130 height 34
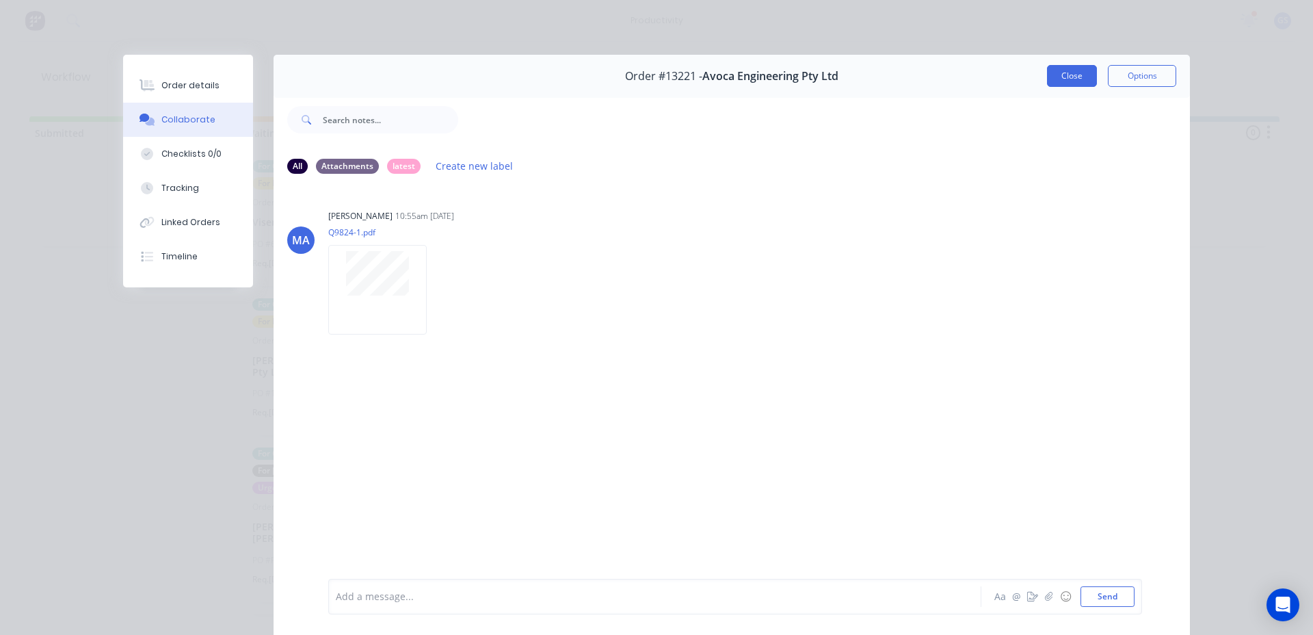
click at [1057, 84] on button "Close" at bounding box center [1072, 76] width 50 height 22
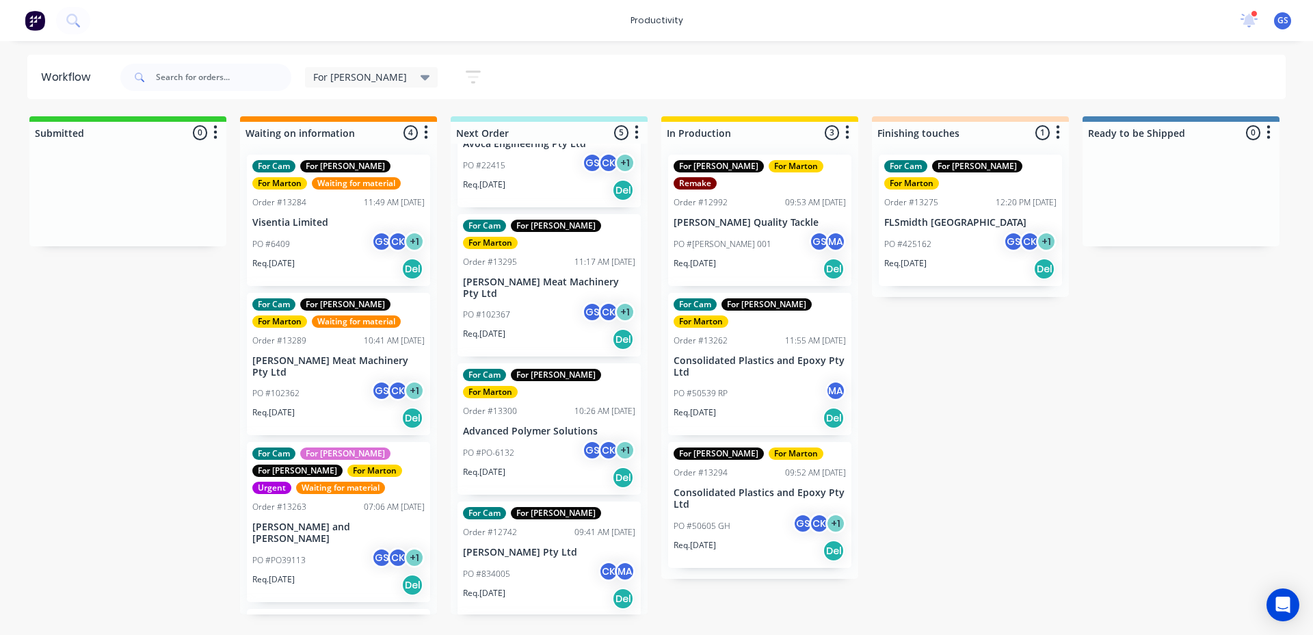
scroll to position [155, 0]
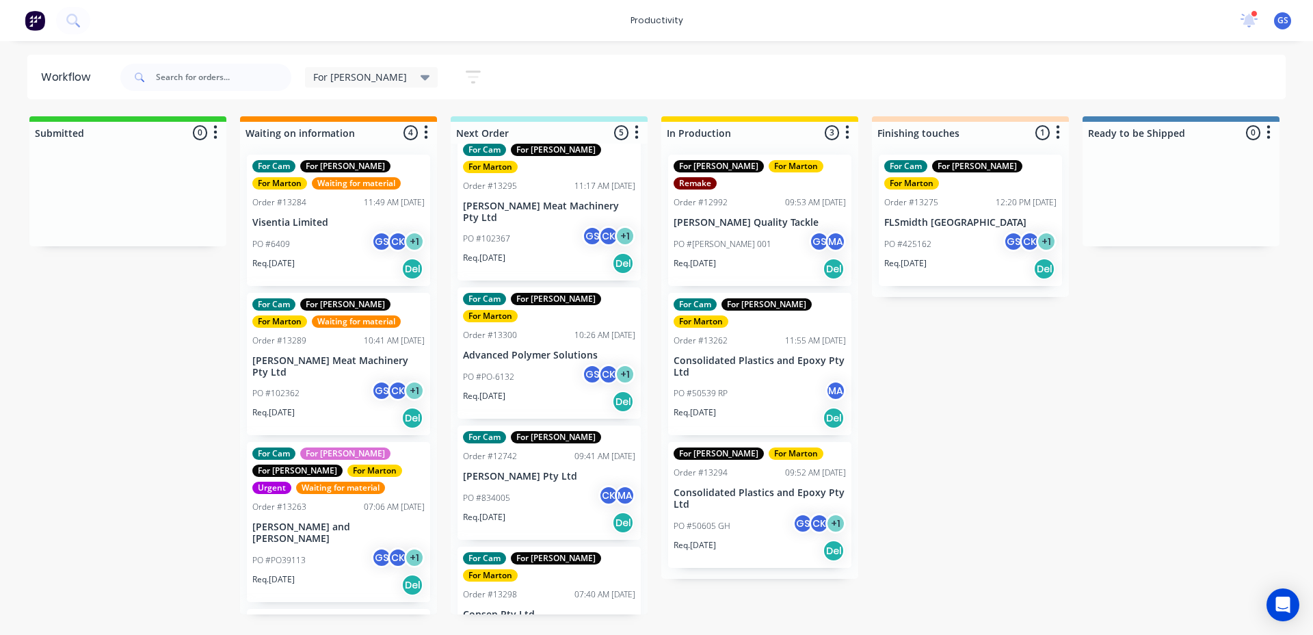
click at [540, 252] on div "Req. 05/09/25 Del" at bounding box center [549, 263] width 172 height 23
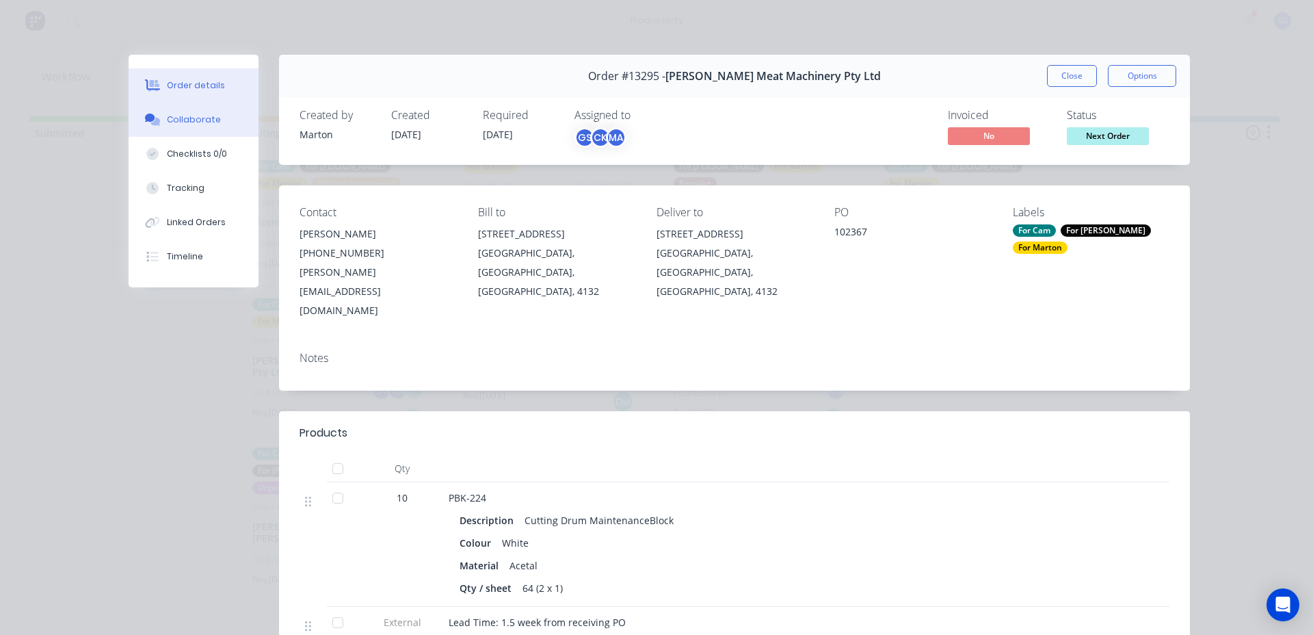
click at [207, 111] on button "Collaborate" at bounding box center [194, 120] width 130 height 34
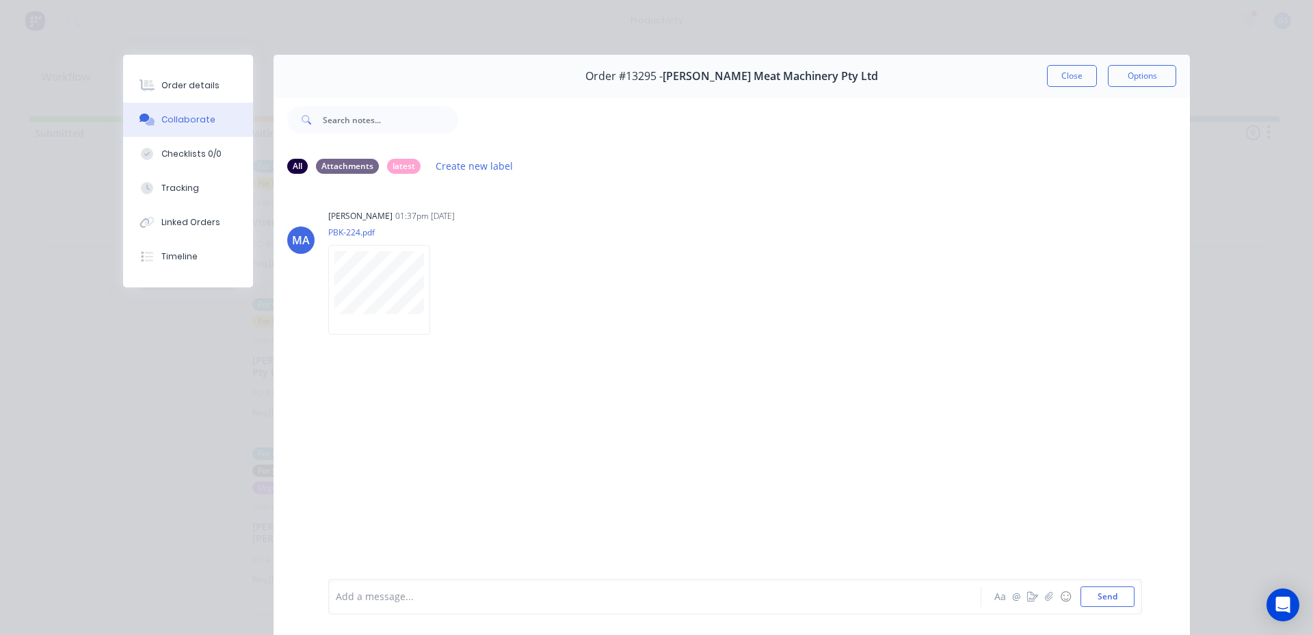
click at [1040, 77] on div "Order #13295 - Thompson Meat Machinery Pty Ltd Close Options" at bounding box center [732, 76] width 916 height 43
click at [1047, 72] on button "Close" at bounding box center [1072, 76] width 50 height 22
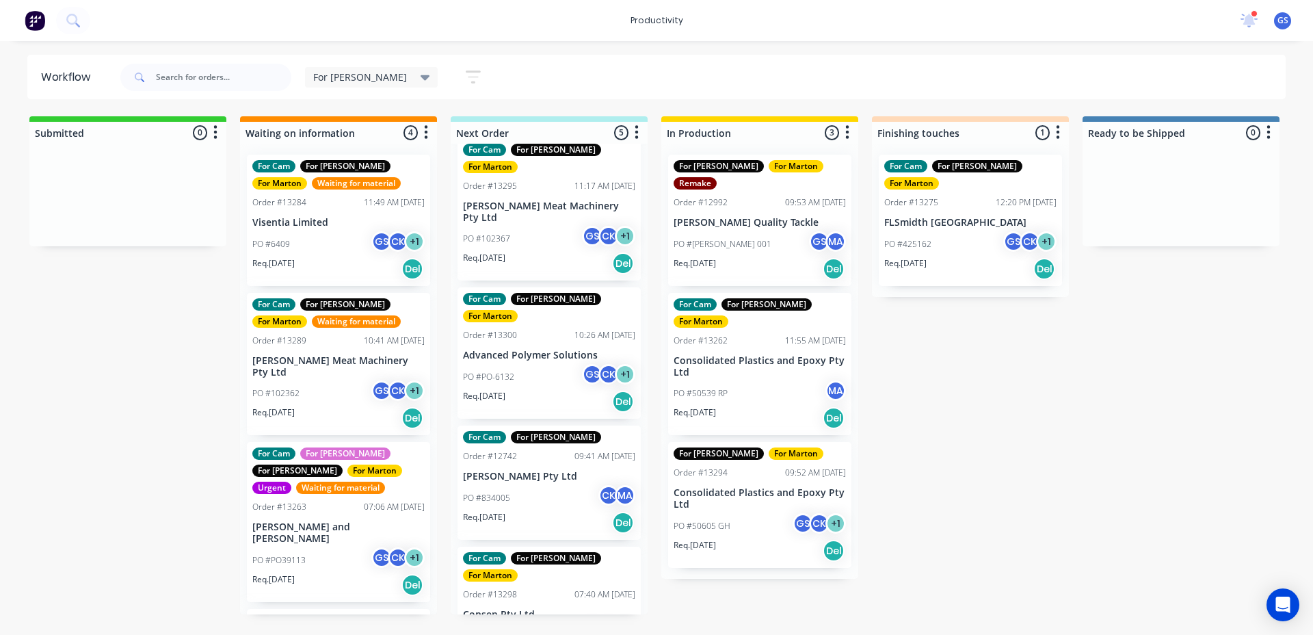
click at [495, 492] on p "PO #834005" at bounding box center [486, 498] width 47 height 12
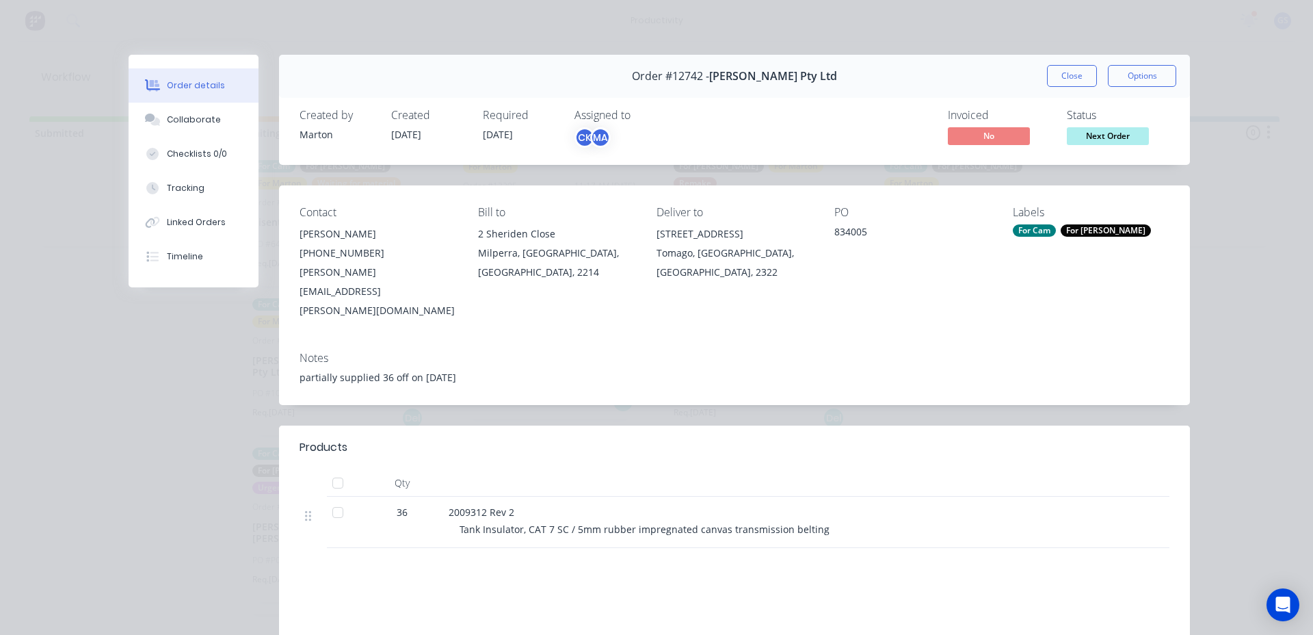
click at [1085, 83] on button "Close" at bounding box center [1072, 76] width 50 height 22
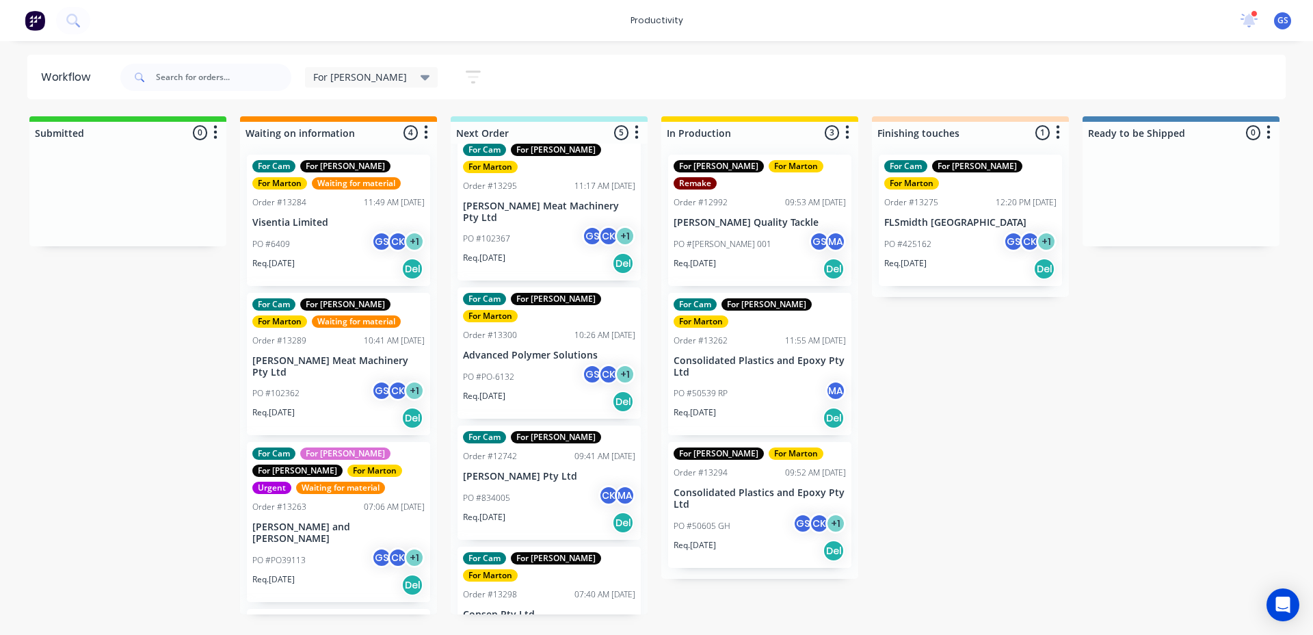
click at [564, 623] on div "PO #C1PO171935 GS CK + 1" at bounding box center [549, 636] width 172 height 26
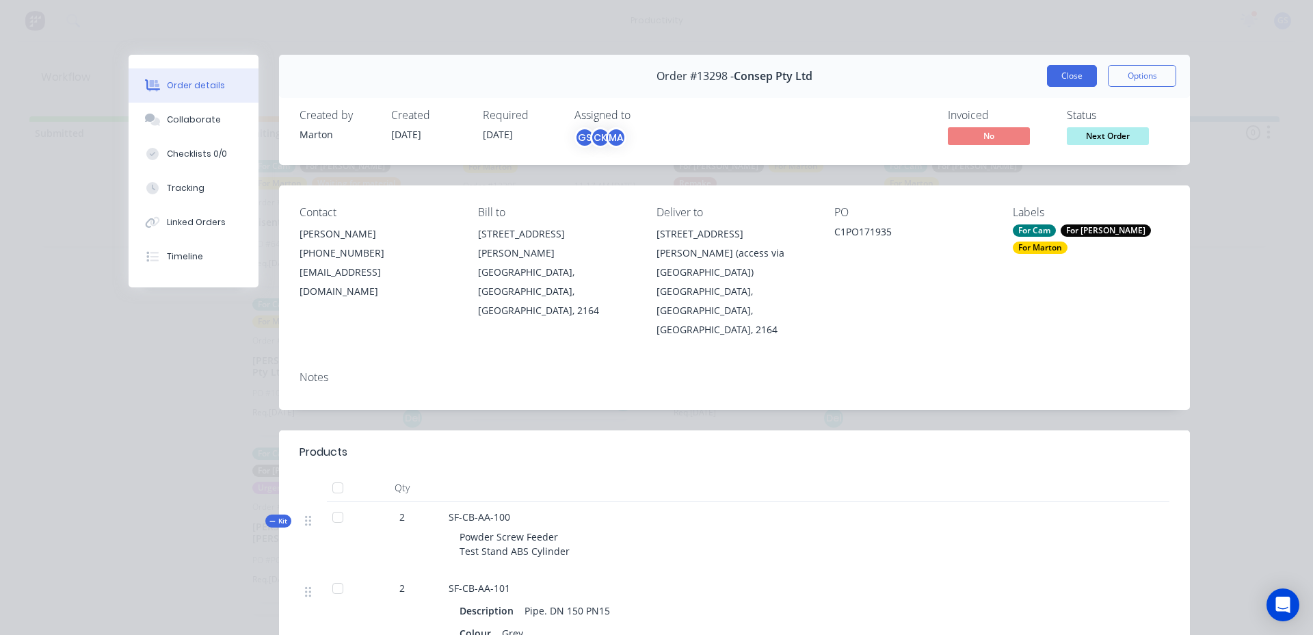
click at [1077, 80] on button "Close" at bounding box center [1072, 76] width 50 height 22
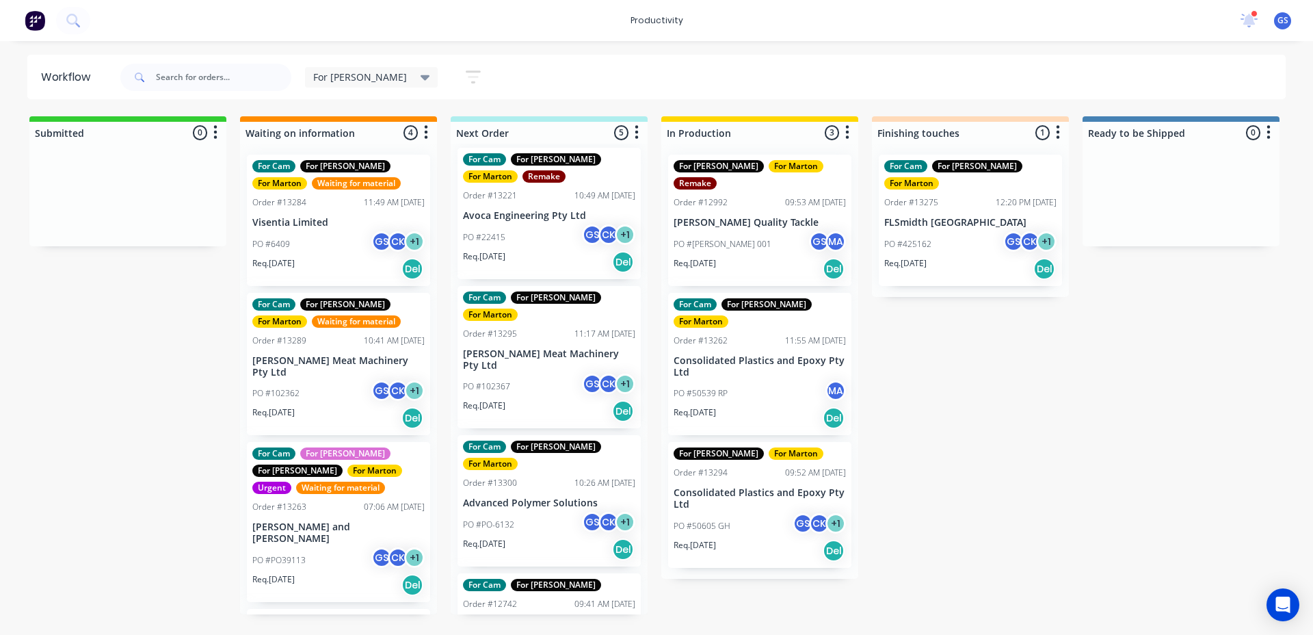
scroll to position [0, 0]
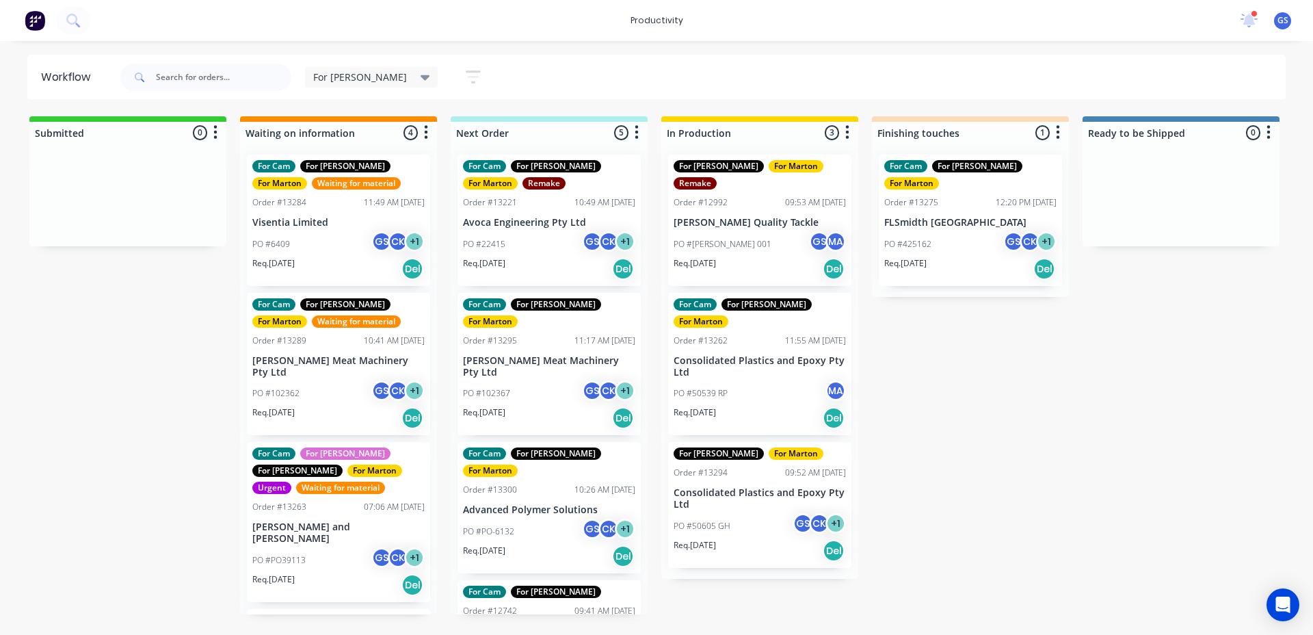
click at [516, 518] on div "PO #PO-6132 GS CK + 1" at bounding box center [549, 531] width 172 height 26
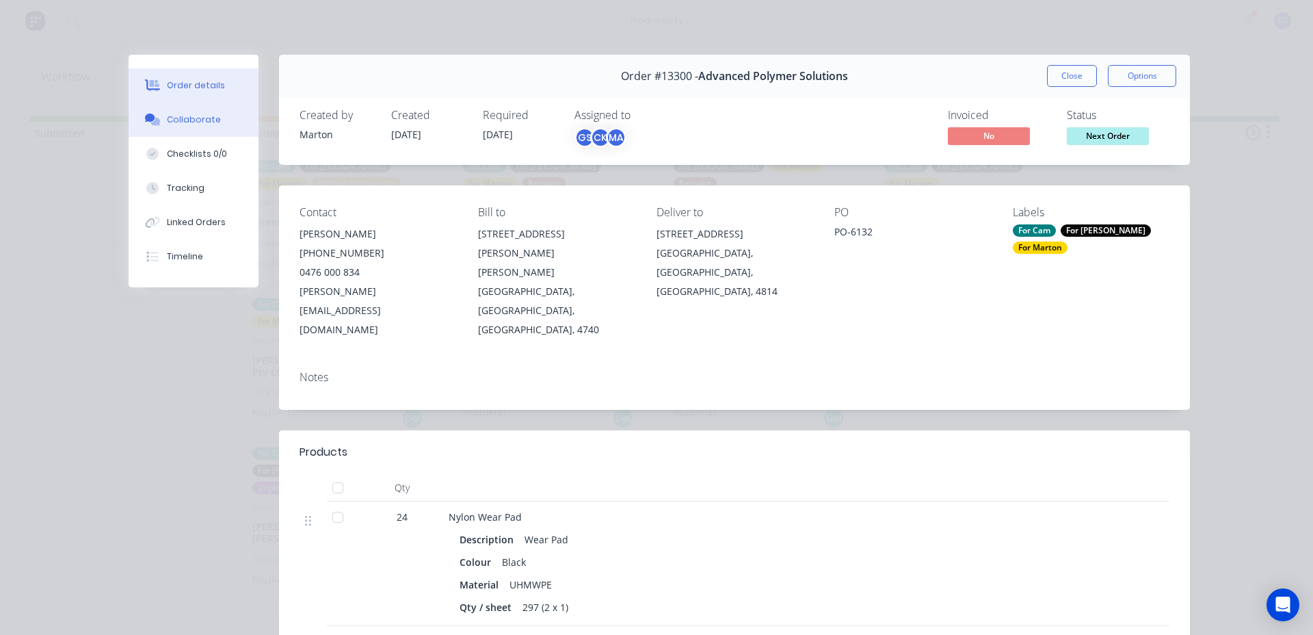
click at [219, 116] on button "Collaborate" at bounding box center [194, 120] width 130 height 34
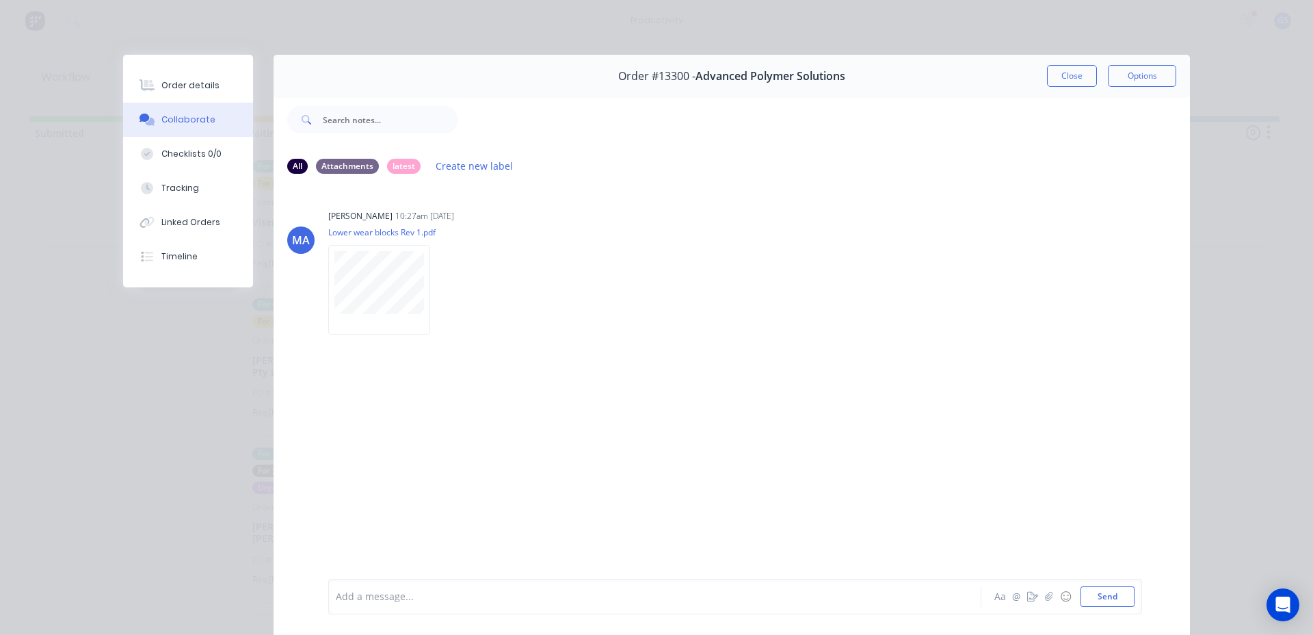
click at [1047, 83] on button "Close" at bounding box center [1072, 76] width 50 height 22
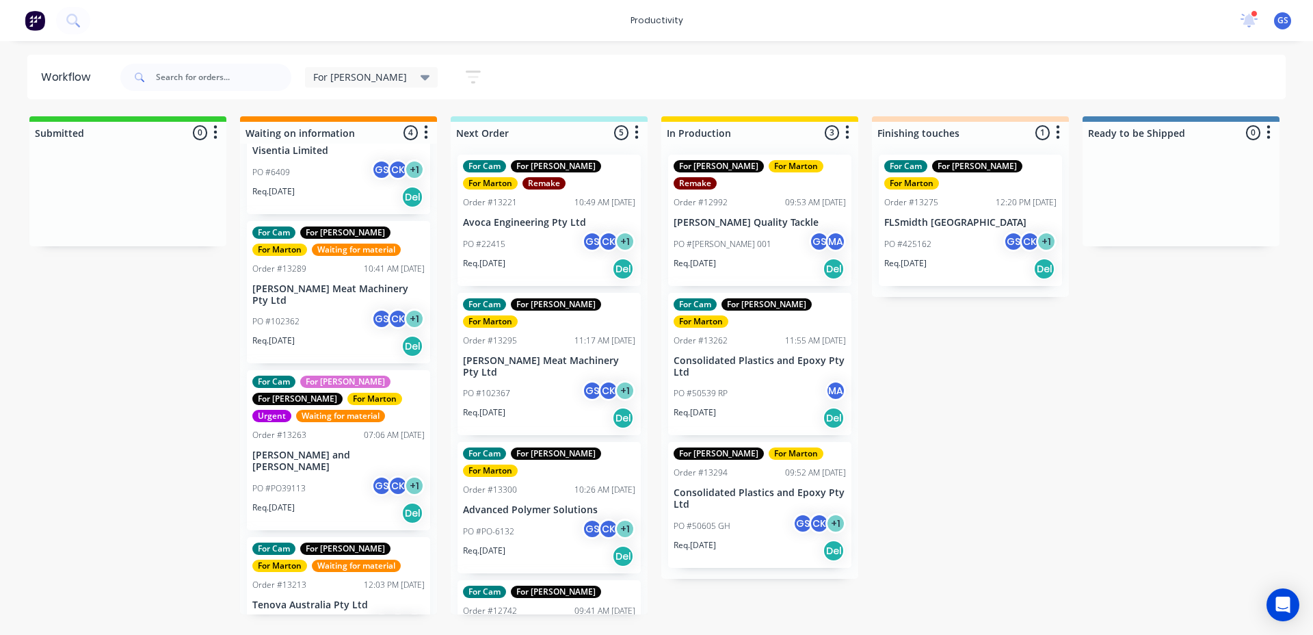
scroll to position [102, 0]
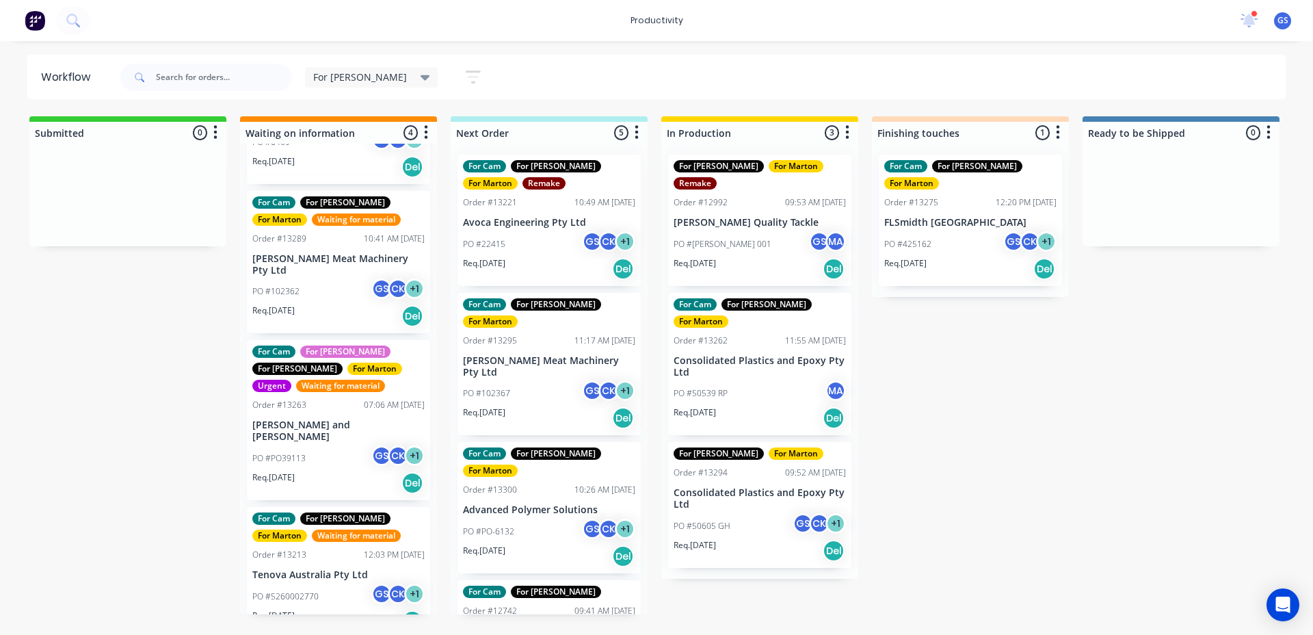
click at [704, 207] on div "For Gary For Marton Remake Order #12992 09:53 AM 23/05/25 Black Pete Quality Ta…" at bounding box center [759, 361] width 197 height 435
click at [702, 201] on div "For Gary For Marton Remake Order #12992 09:53 AM 23/05/25 Black Pete Quality Ta…" at bounding box center [759, 361] width 197 height 435
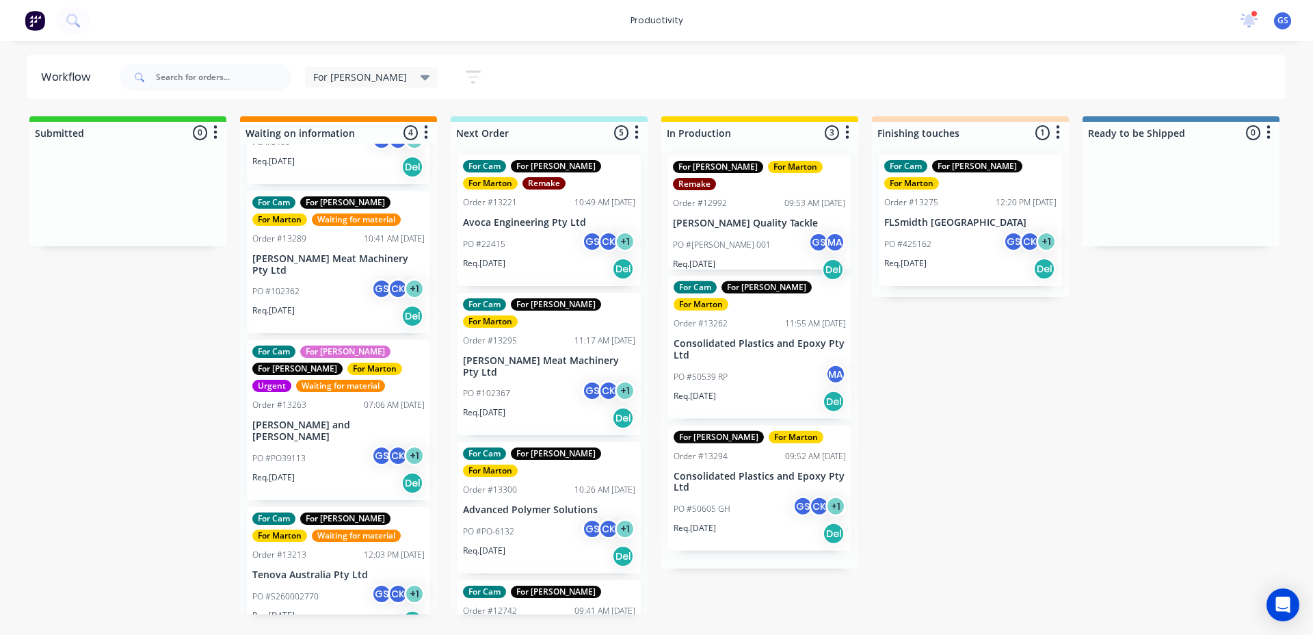
drag, startPoint x: 708, startPoint y: 221, endPoint x: 702, endPoint y: 228, distance: 9.7
click at [707, 226] on div "For Gary For Marton Remake Order #12992 09:53 AM 23/05/25 Black Pete Quality Ta…" at bounding box center [759, 356] width 197 height 425
click at [700, 228] on div "For Gary For Marton Remake Order #12992 09:53 AM 23/05/25 Black Pete Quality Ta…" at bounding box center [759, 356] width 197 height 425
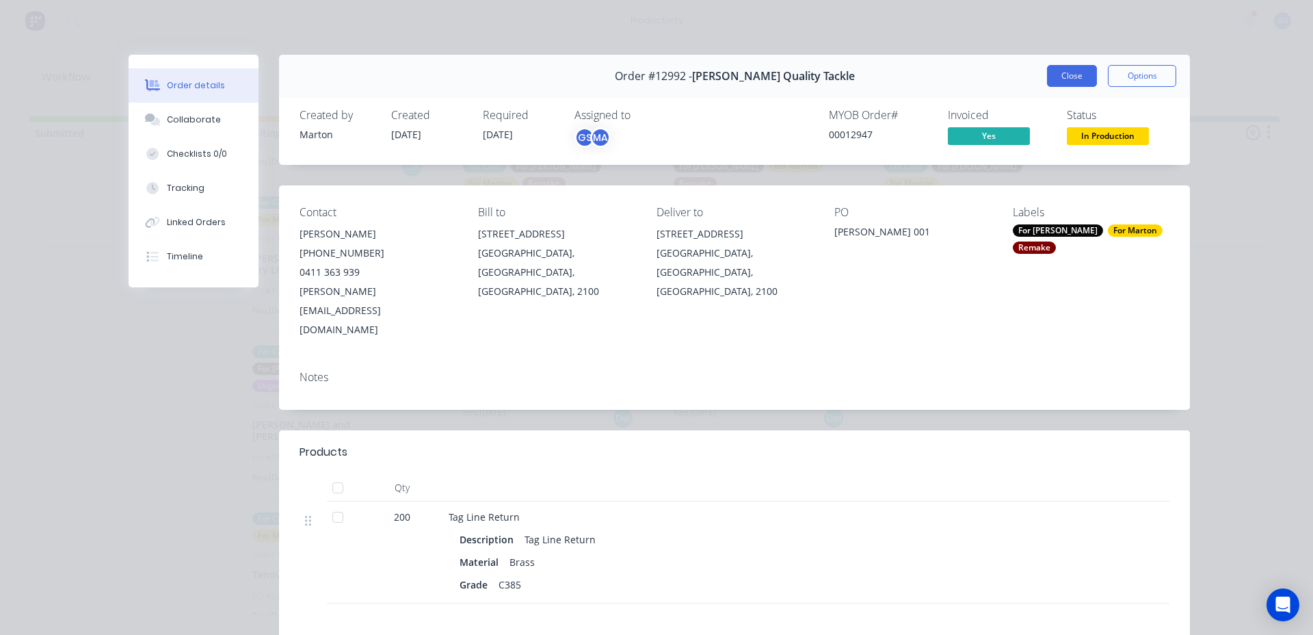
click at [1064, 77] on button "Close" at bounding box center [1072, 76] width 50 height 22
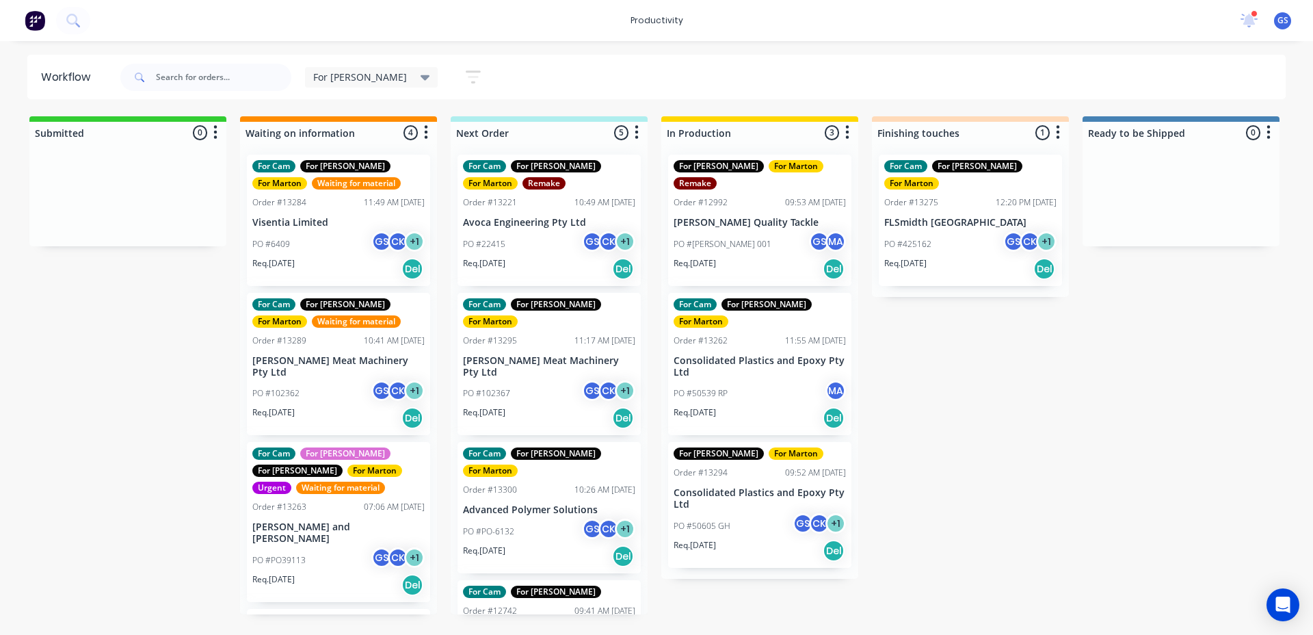
click at [745, 450] on div "For Gary For Marton Order #13294 09:52 AM 08/09/25 Consolidated Plastics and Ep…" at bounding box center [759, 505] width 183 height 126
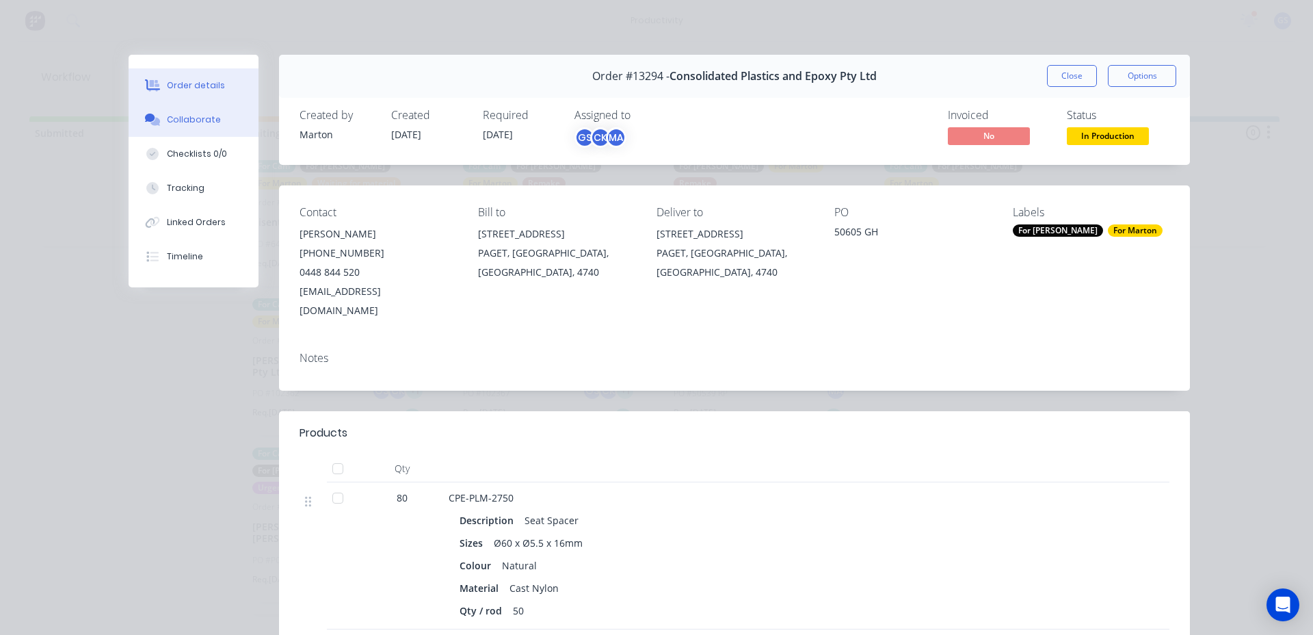
click at [198, 118] on div "Collaborate" at bounding box center [194, 120] width 54 height 12
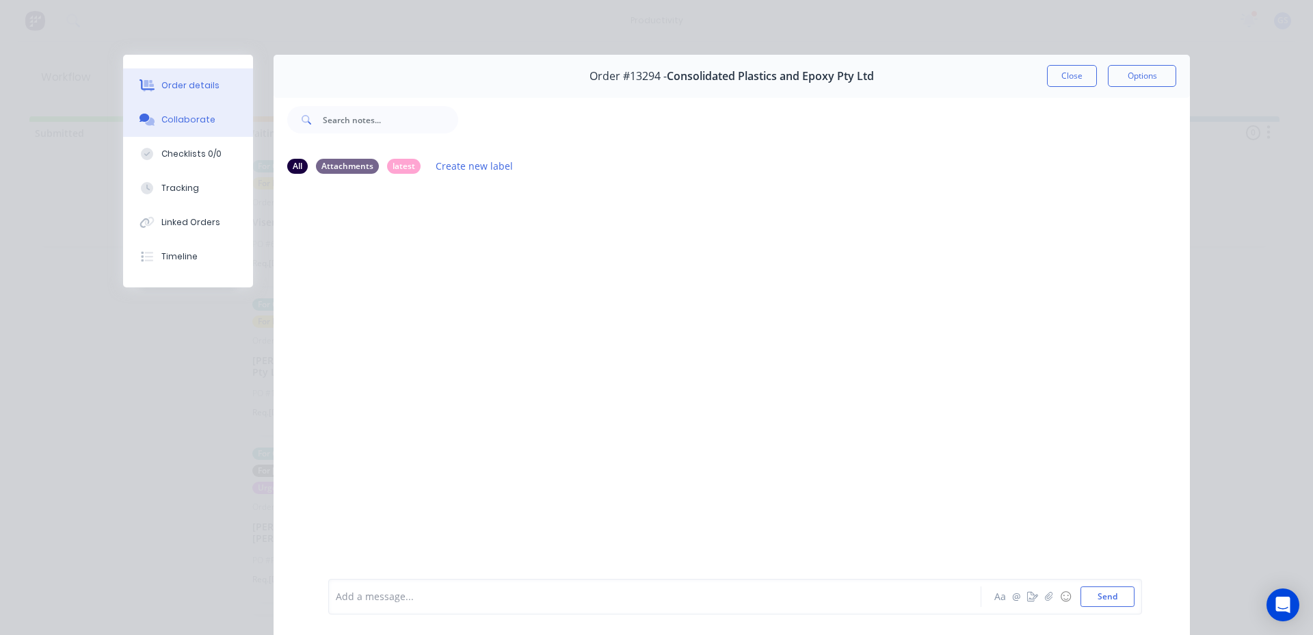
click at [207, 88] on div "Order details" at bounding box center [190, 85] width 58 height 12
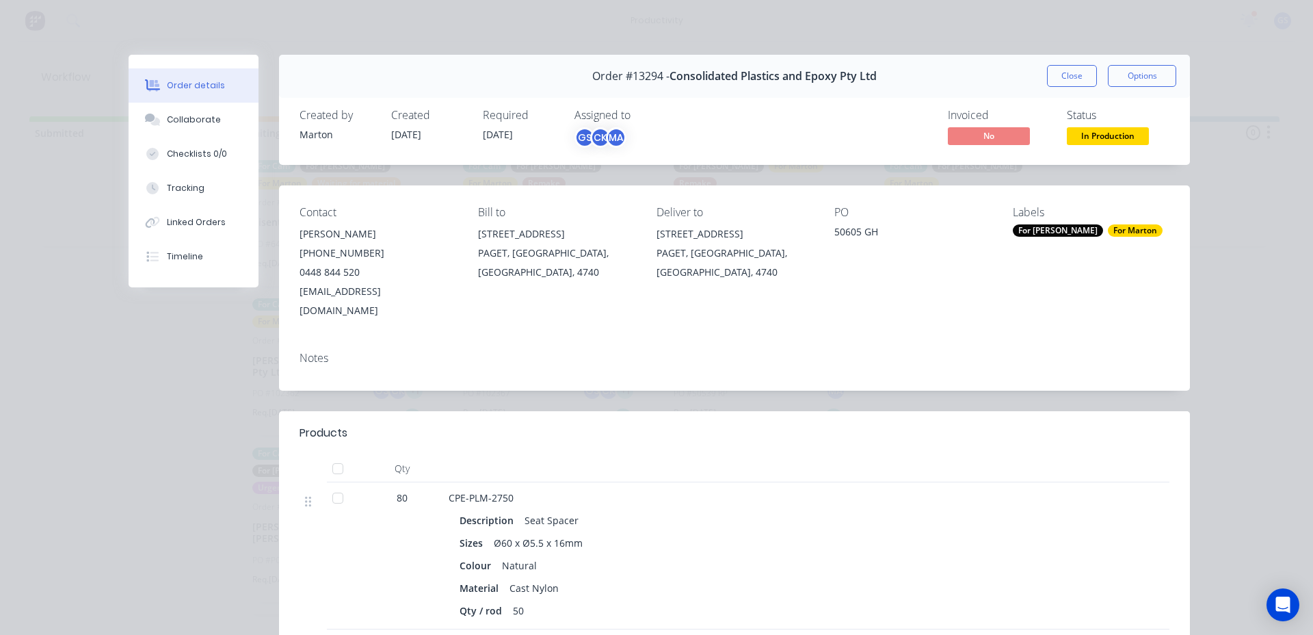
drag, startPoint x: 1041, startPoint y: 68, endPoint x: 1045, endPoint y: 58, distance: 10.4
click at [1044, 54] on div "Order details Collaborate Checklists 0/0 Tracking Linked Orders Timeline Order …" at bounding box center [656, 317] width 1313 height 635
click at [1055, 65] on button "Close" at bounding box center [1072, 76] width 50 height 22
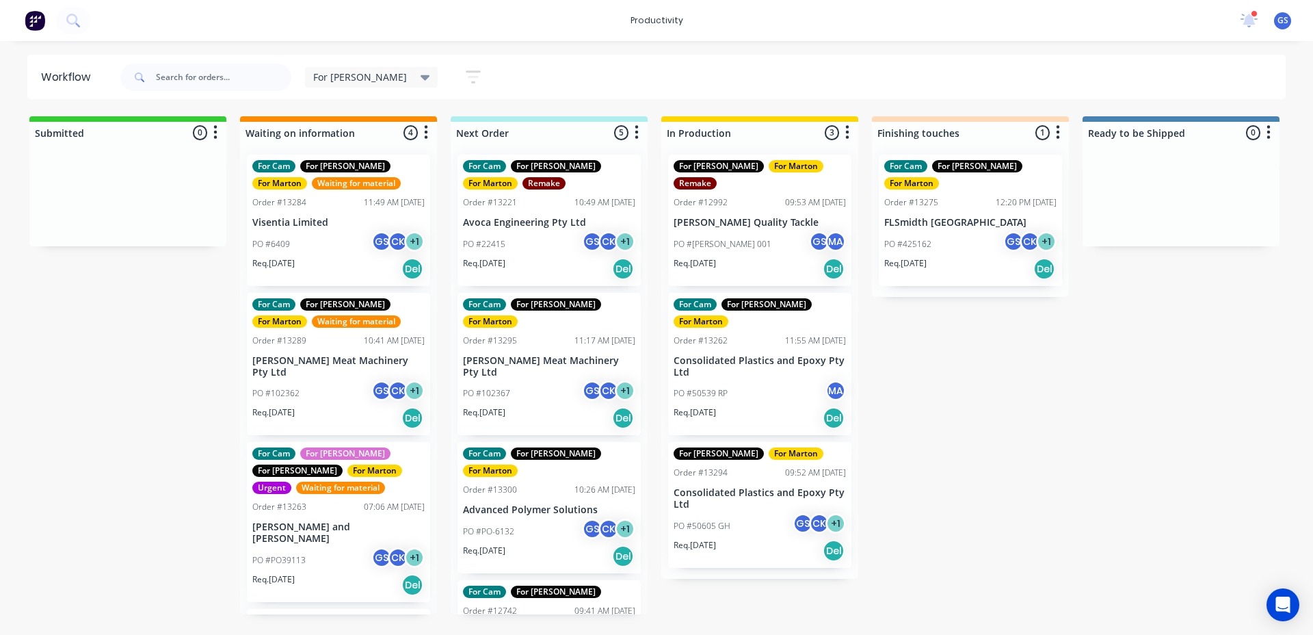
click at [758, 477] on div "For Gary For Marton Order #13294 09:52 AM 08/09/25 Consolidated Plastics and Ep…" at bounding box center [759, 505] width 183 height 126
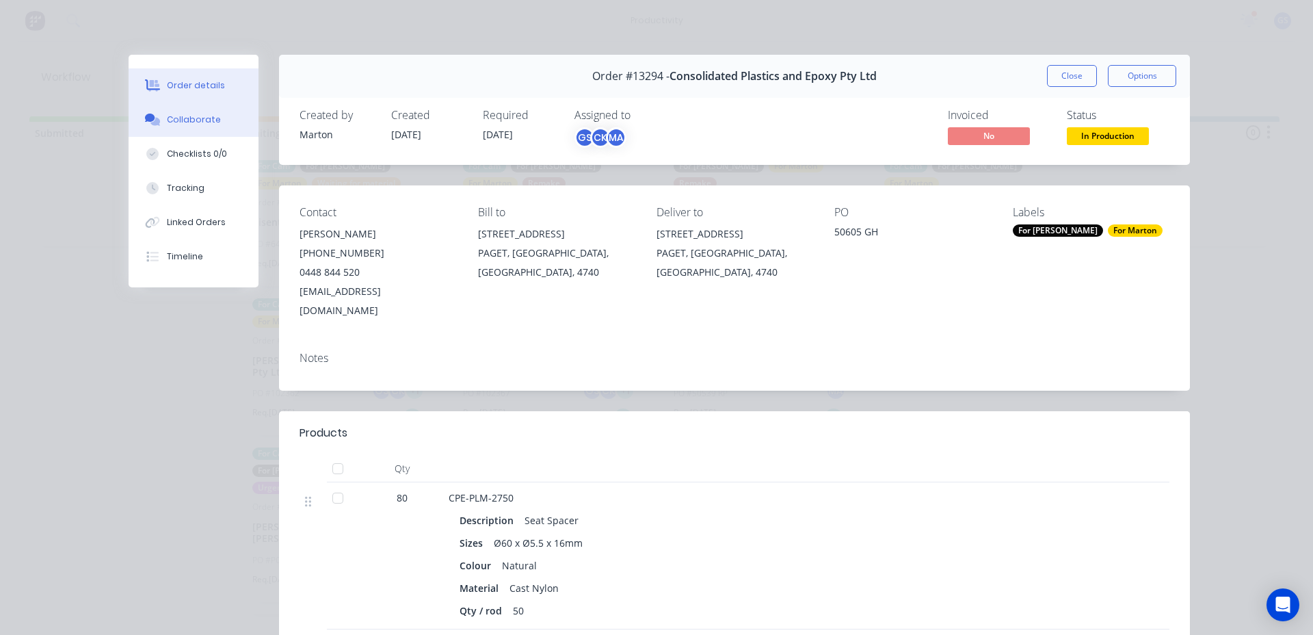
click at [197, 119] on div "Collaborate" at bounding box center [194, 120] width 54 height 12
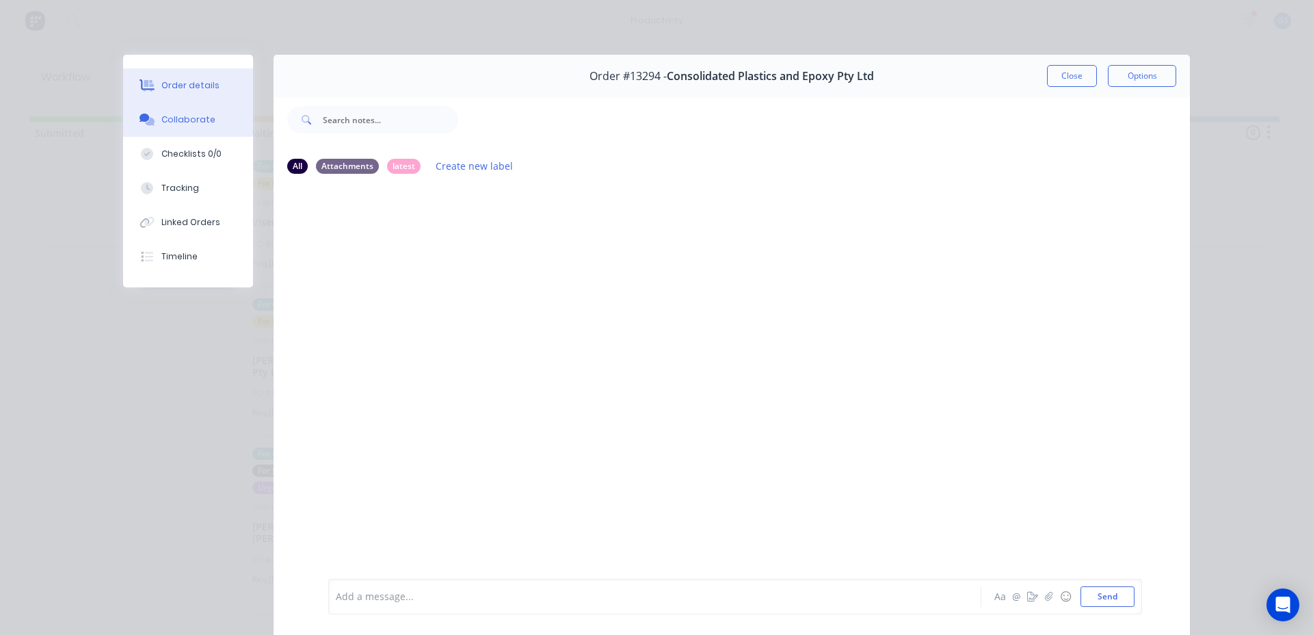
click at [200, 83] on div "Order details" at bounding box center [190, 85] width 58 height 12
